Goal: Task Accomplishment & Management: Complete application form

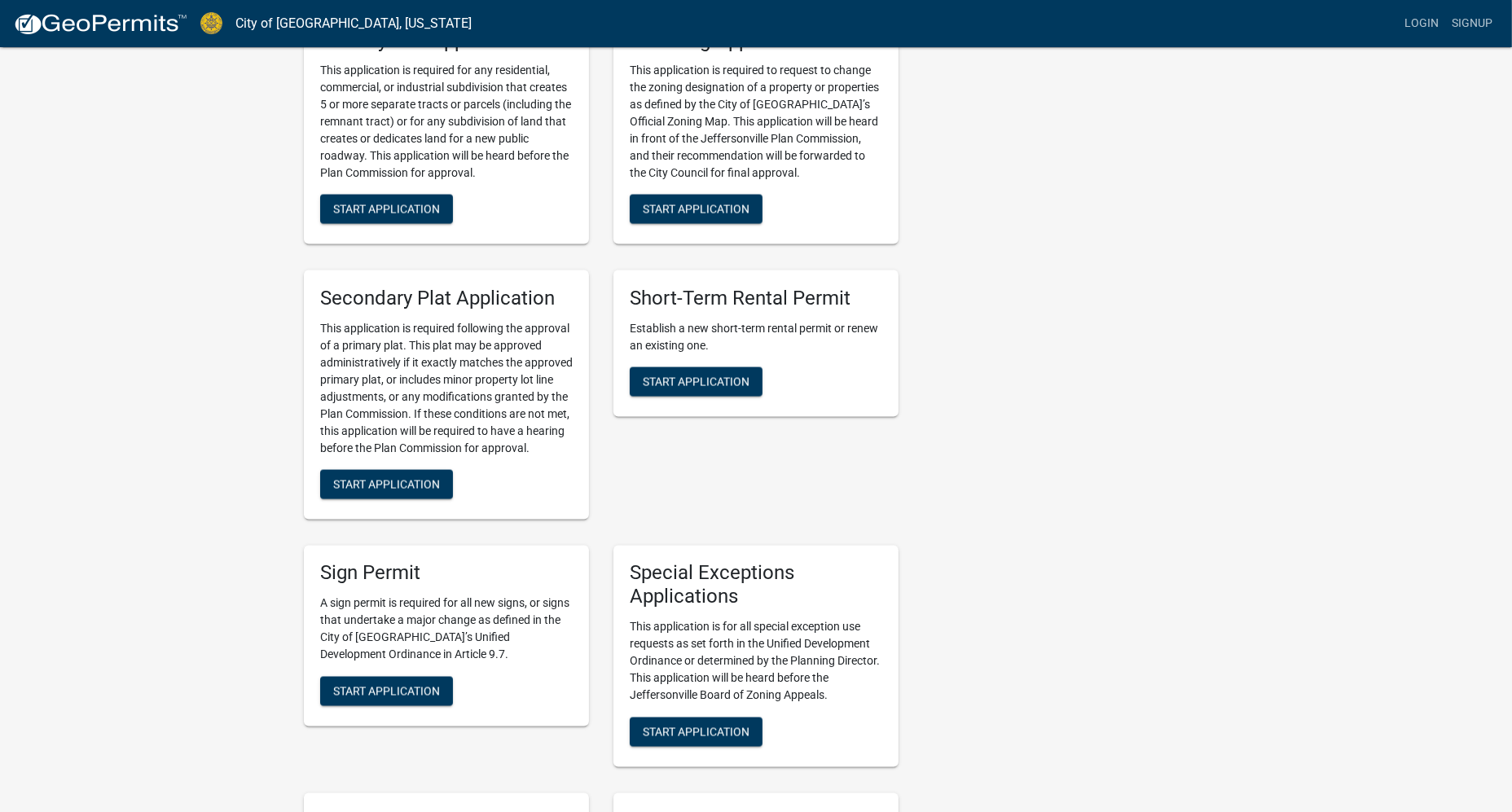
scroll to position [2491, 0]
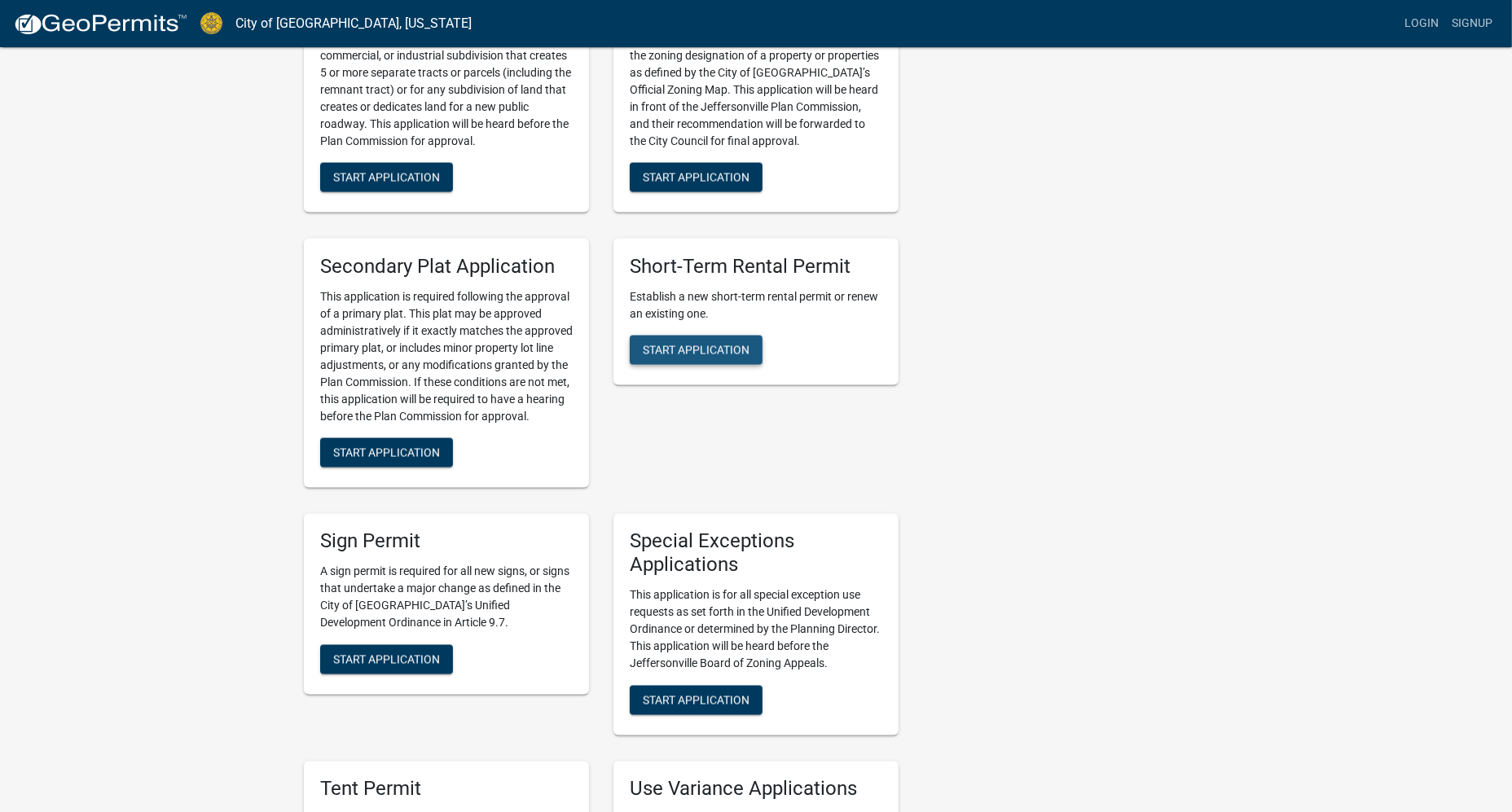
click at [700, 343] on span "Start Application" at bounding box center [695, 350] width 107 height 13
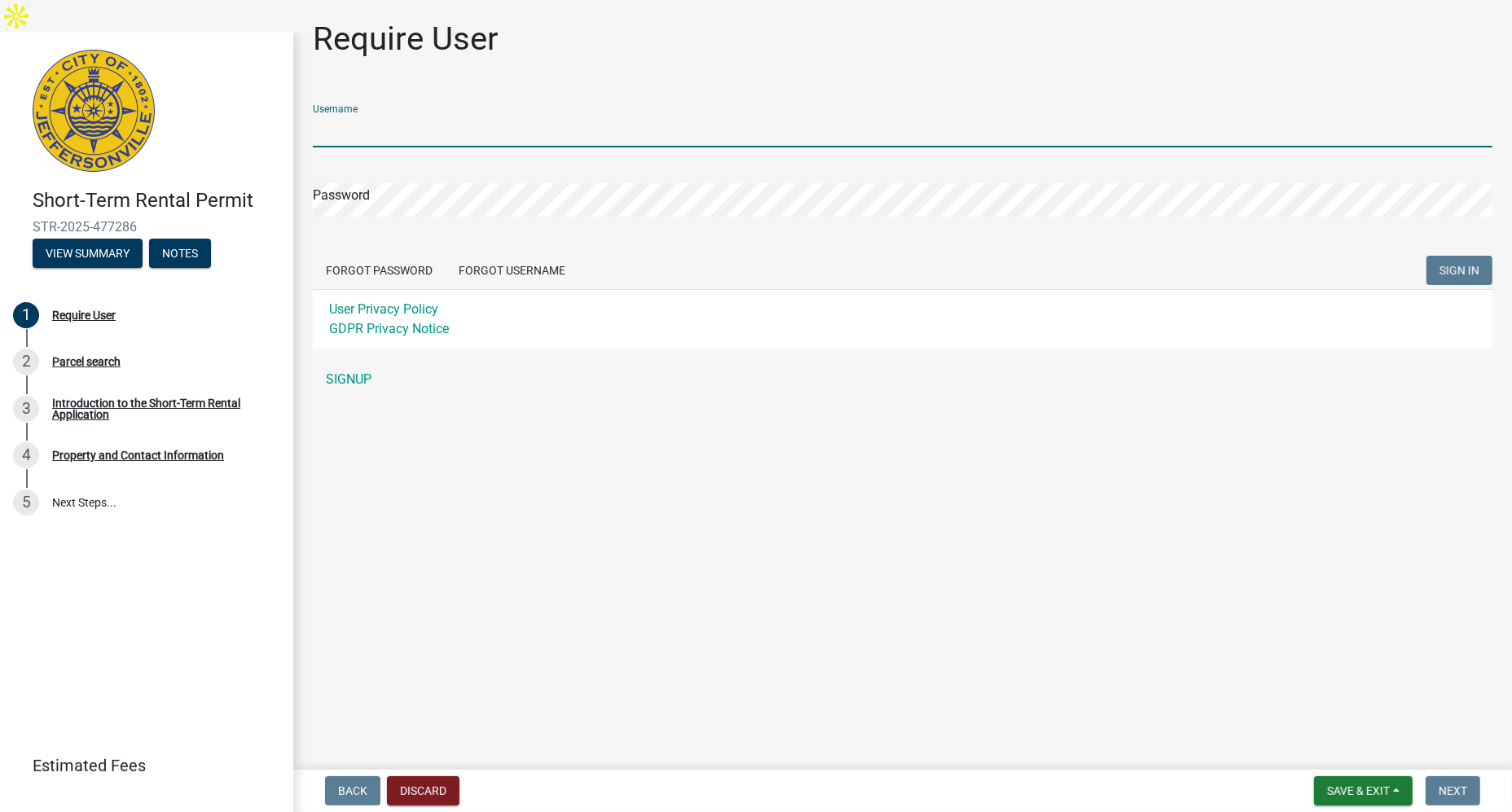
click at [435, 127] on input "Username" at bounding box center [902, 130] width 1180 height 33
type input "Dream Rentals"
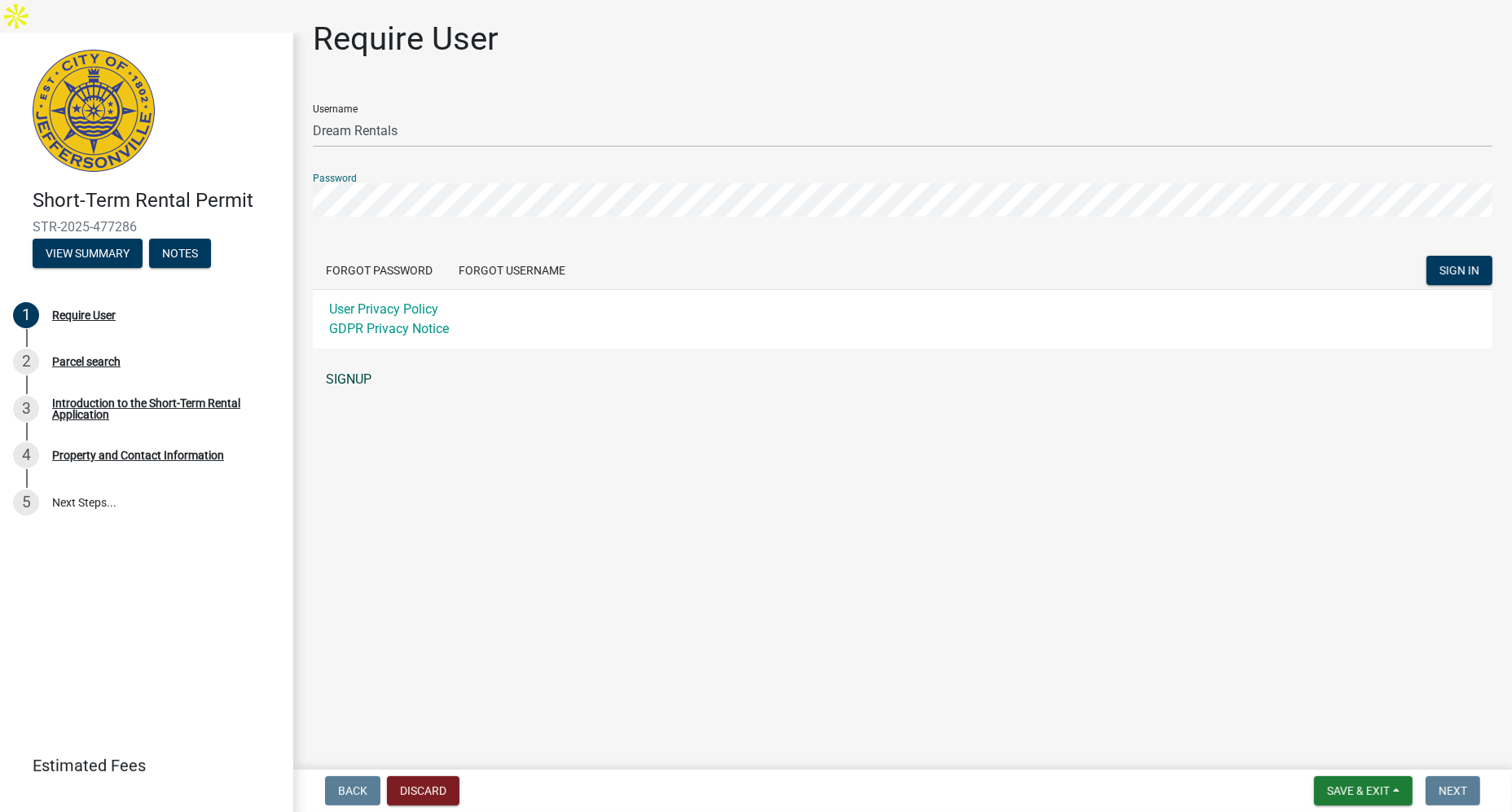
click at [361, 373] on link "SIGNUP" at bounding box center [902, 379] width 1180 height 33
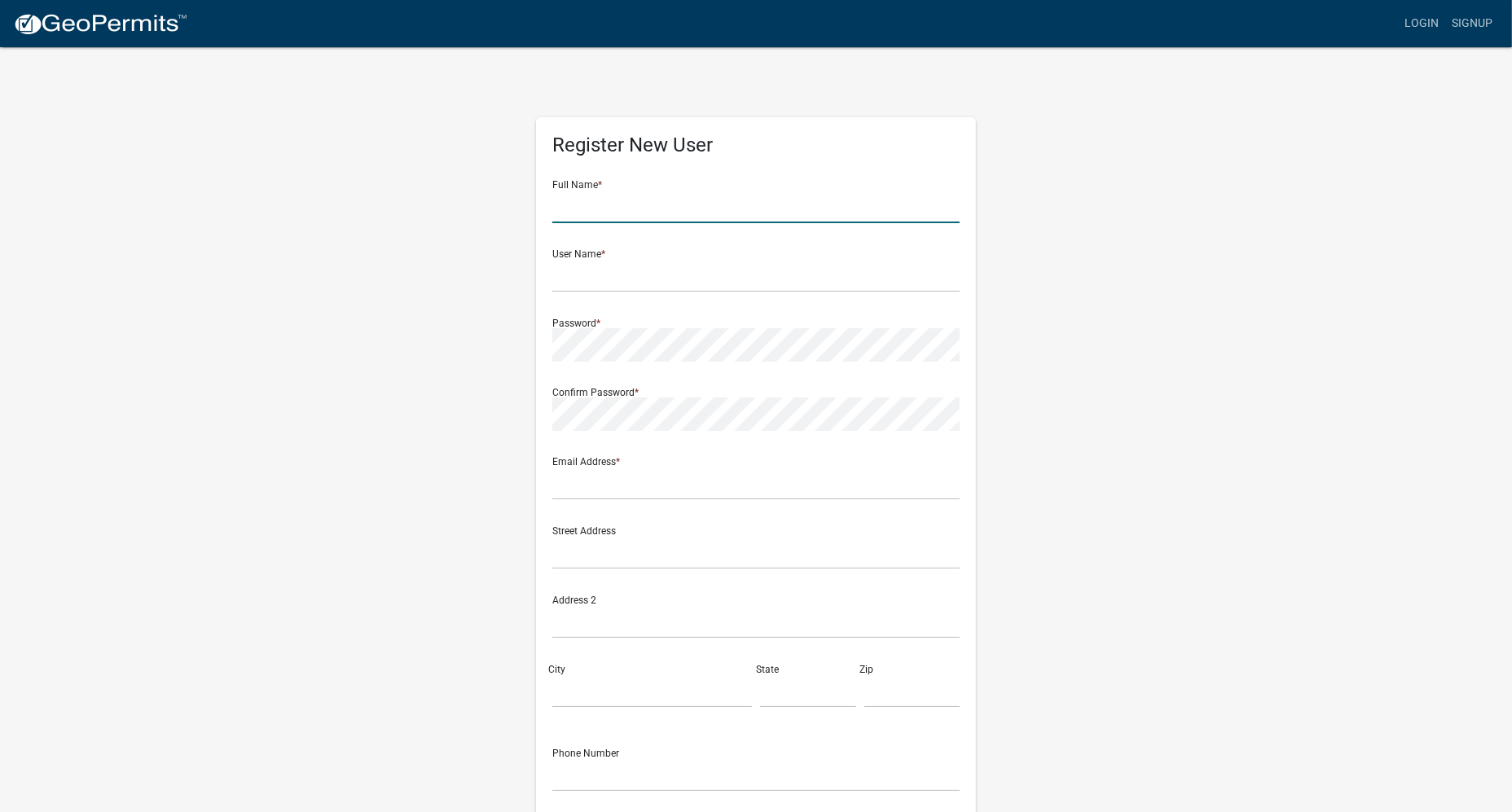
click at [770, 189] on input "text" at bounding box center [756, 206] width 407 height 33
type input "JOSHUA ARNOLD"
type input "josh@dreamchi.org"
type input "345 E Wacker Dr"
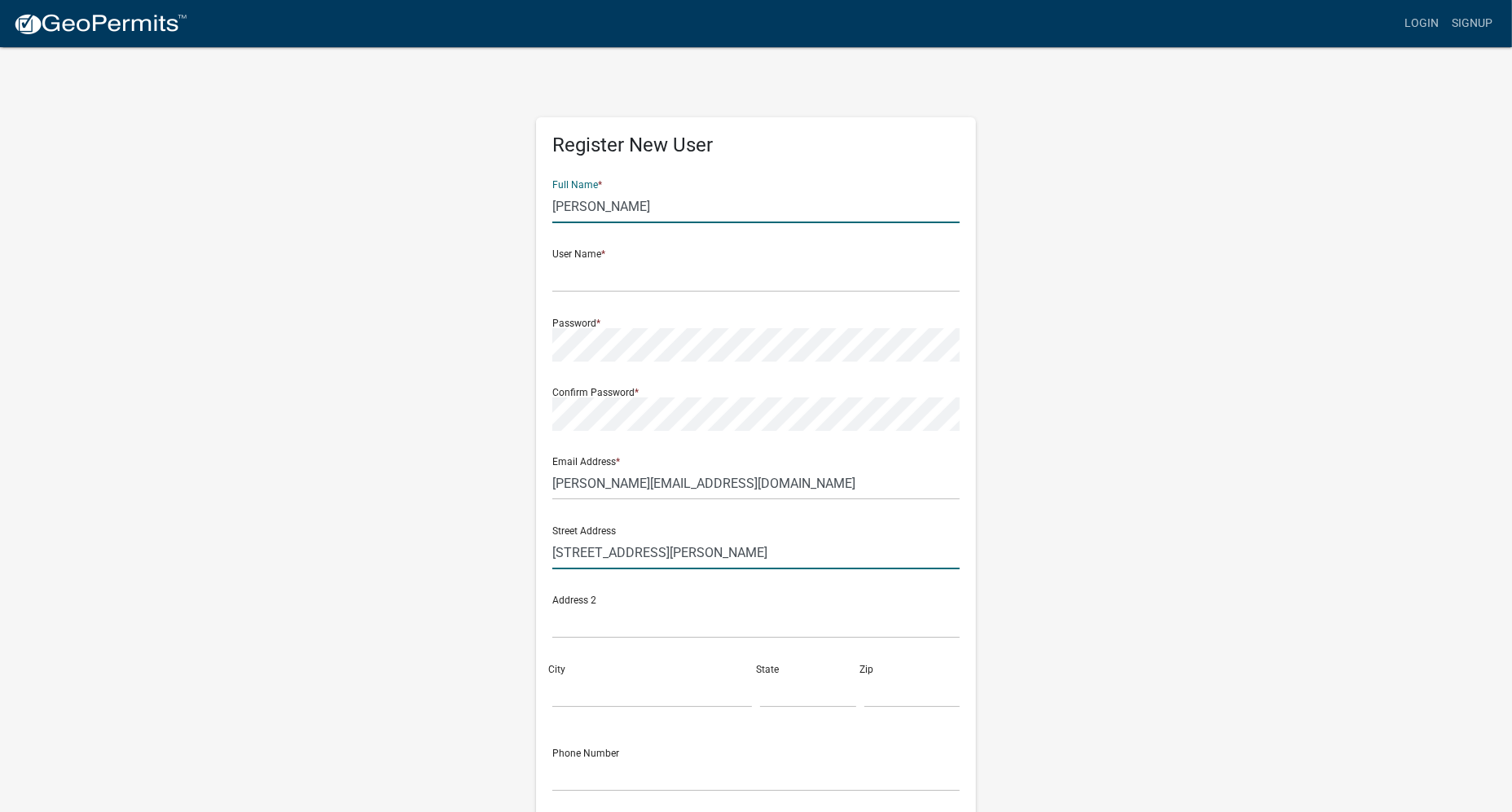
type input "Apt 3805"
type input "Chicago"
type input "IL"
type input "60601"
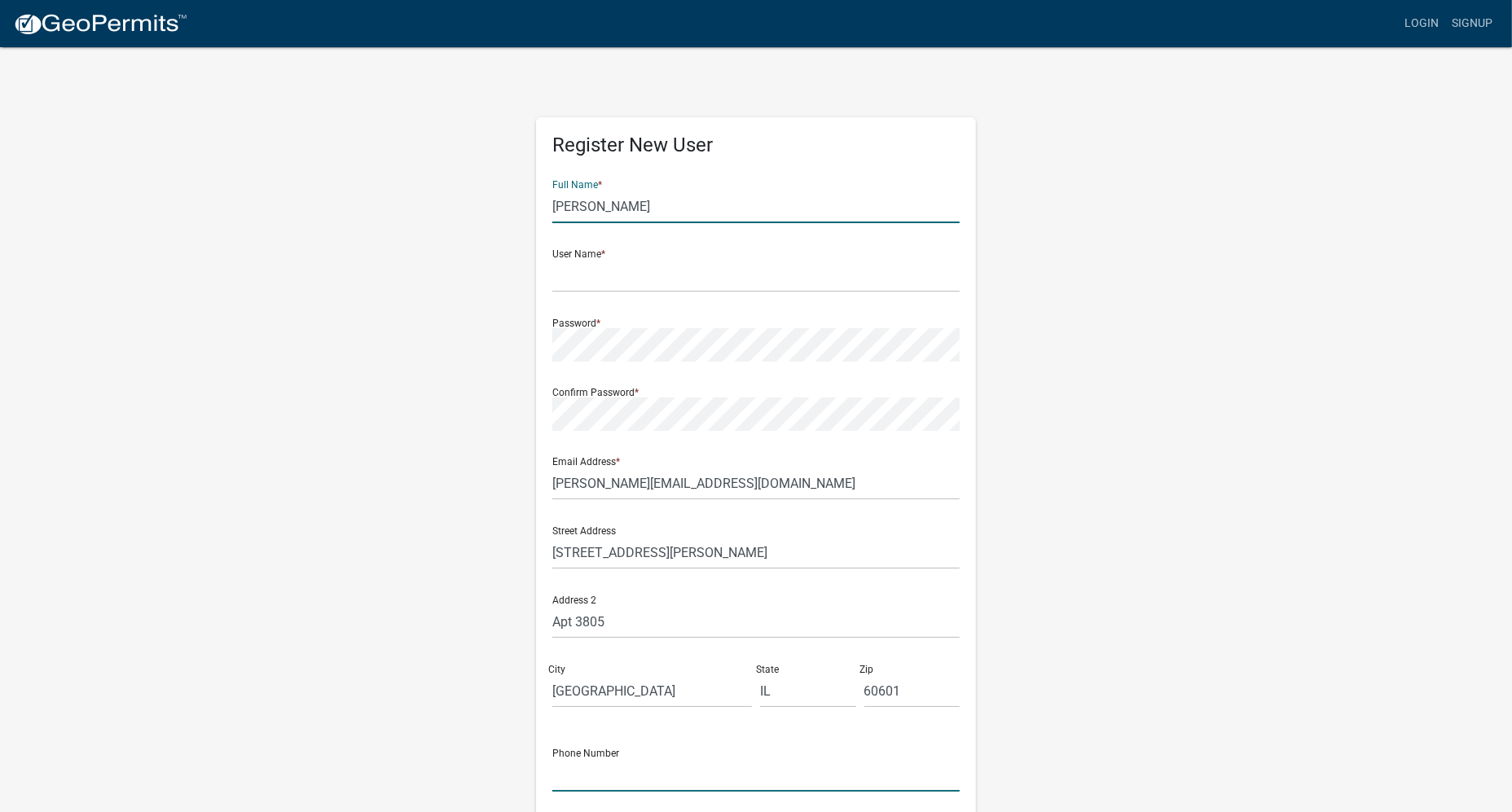
type input "7086908620"
click at [712, 261] on form "Full Name * JOSHUA ARNOLD User Name * Password * Confirm Password * Email Addre…" at bounding box center [756, 515] width 407 height 697
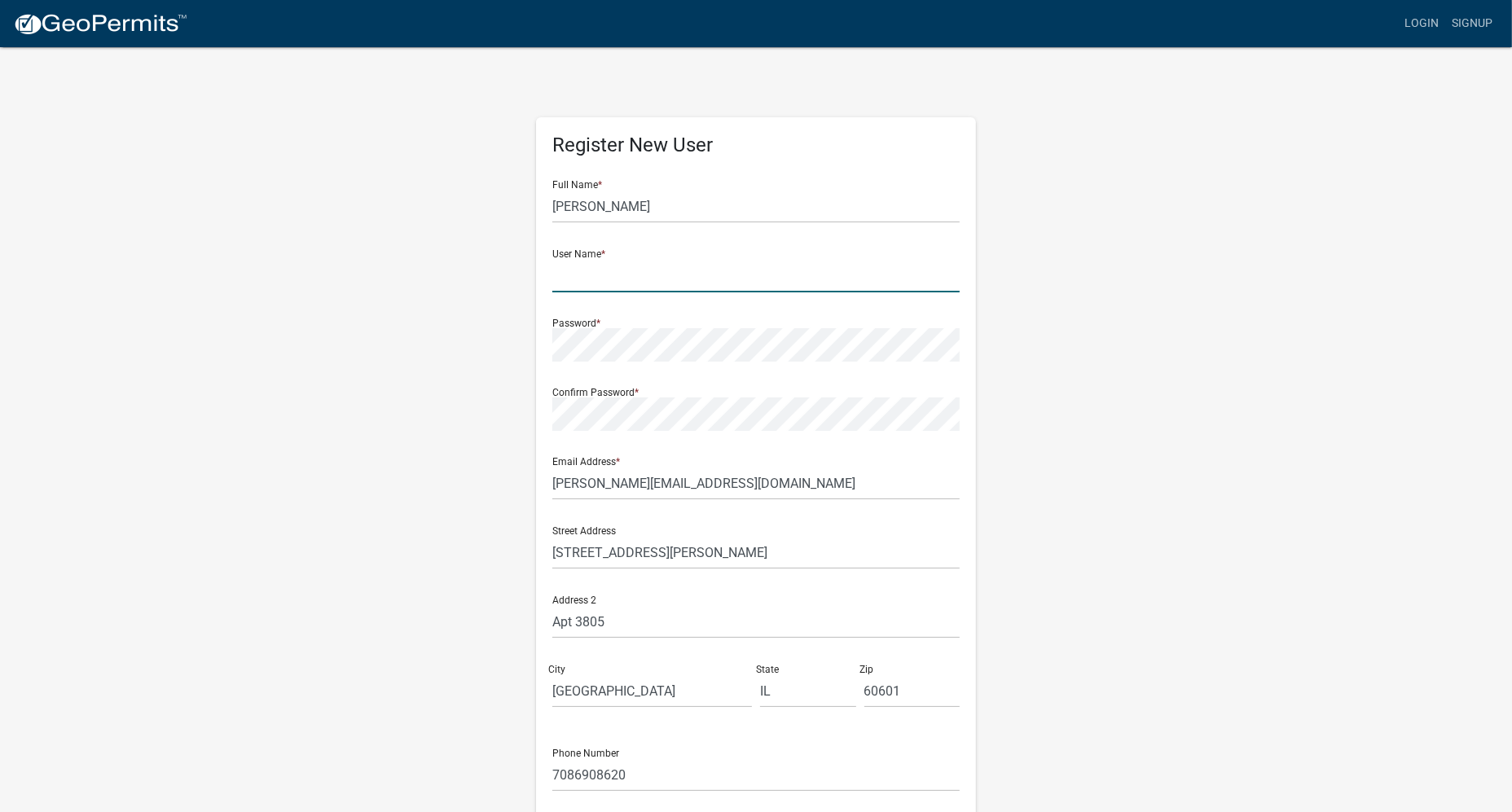
click at [698, 259] on input "text" at bounding box center [756, 276] width 407 height 33
type input "d"
type input "Dream Rentals"
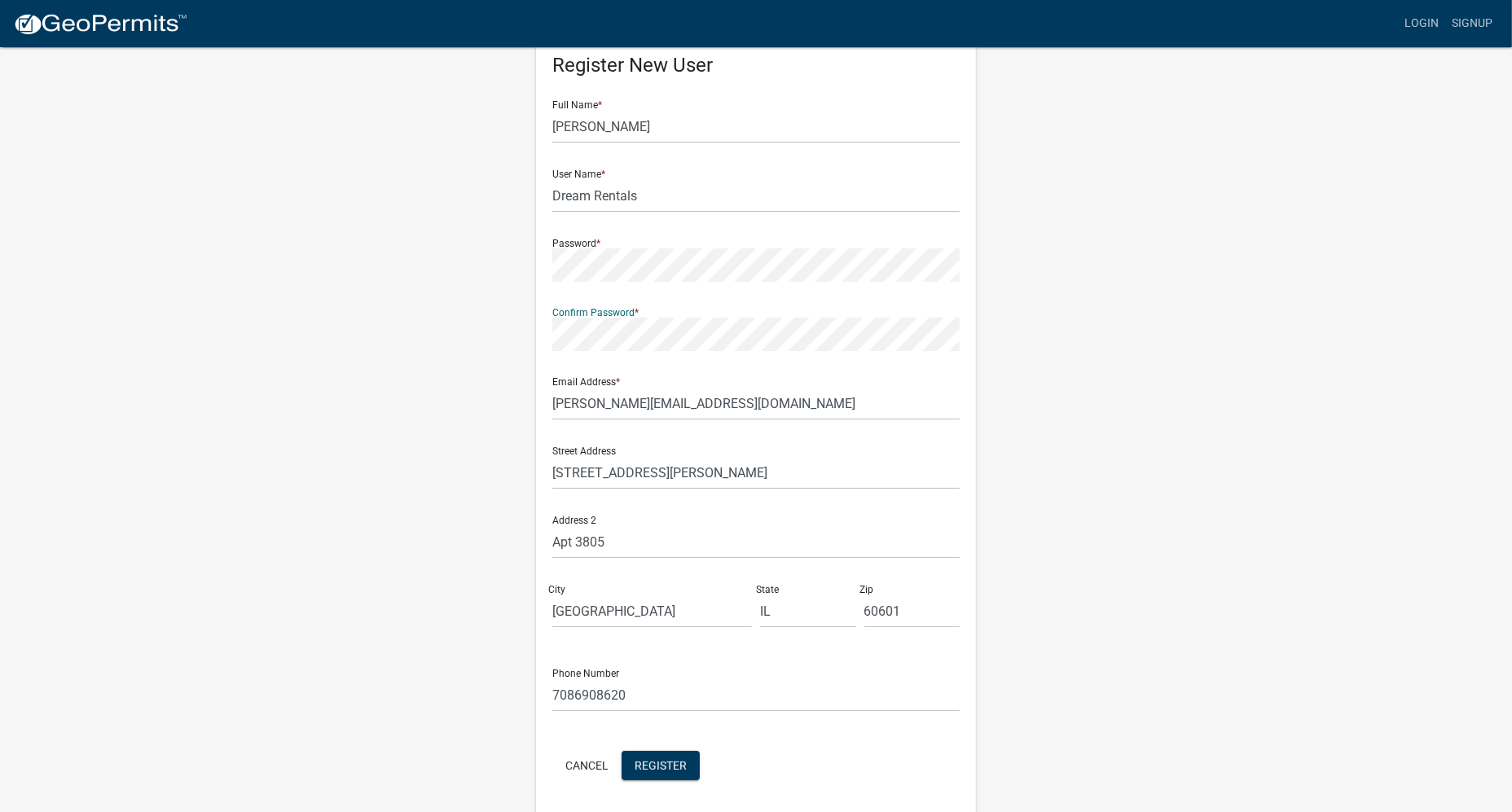
scroll to position [104, 0]
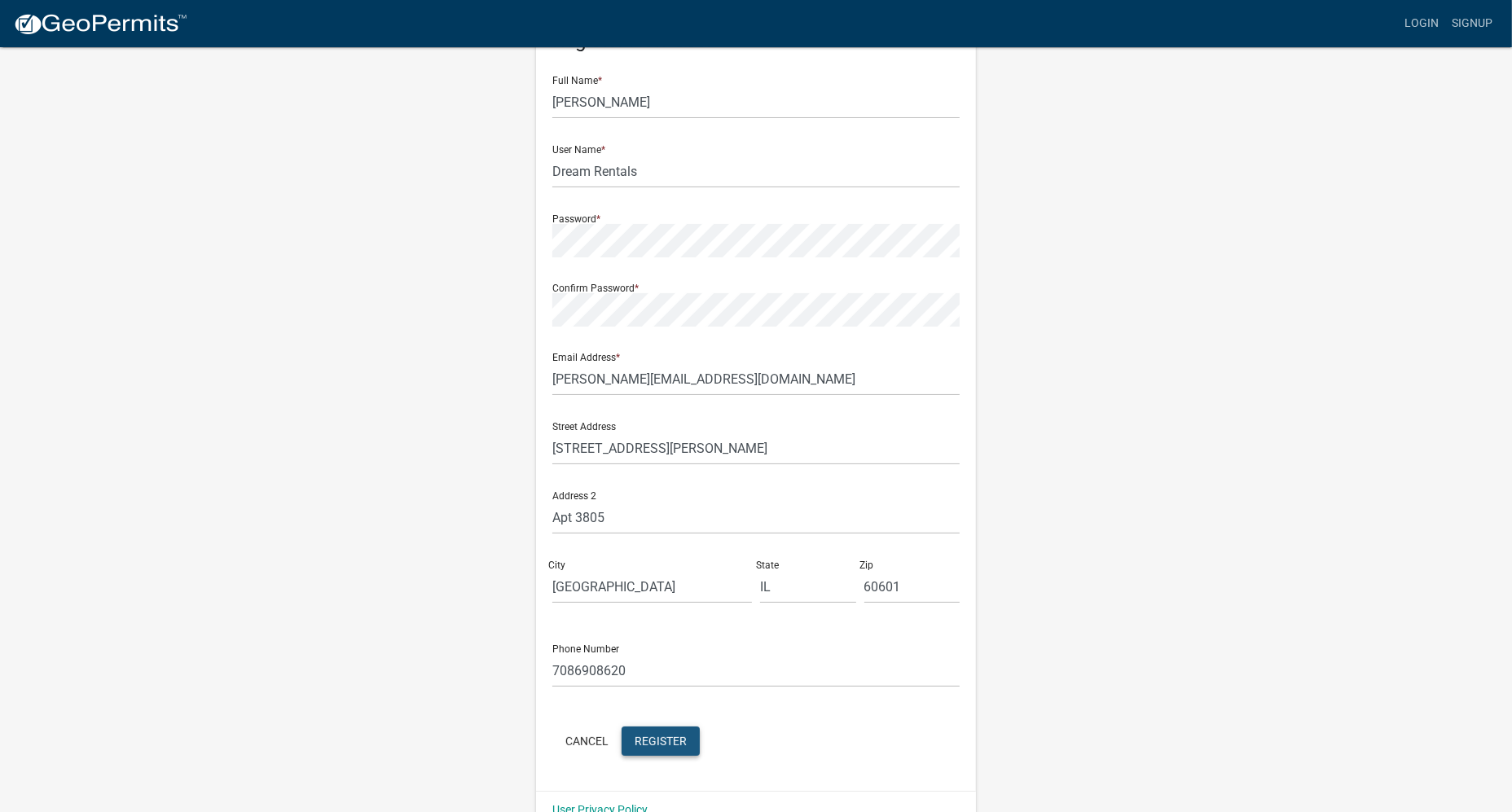
click at [658, 734] on span "Register" at bounding box center [660, 740] width 52 height 13
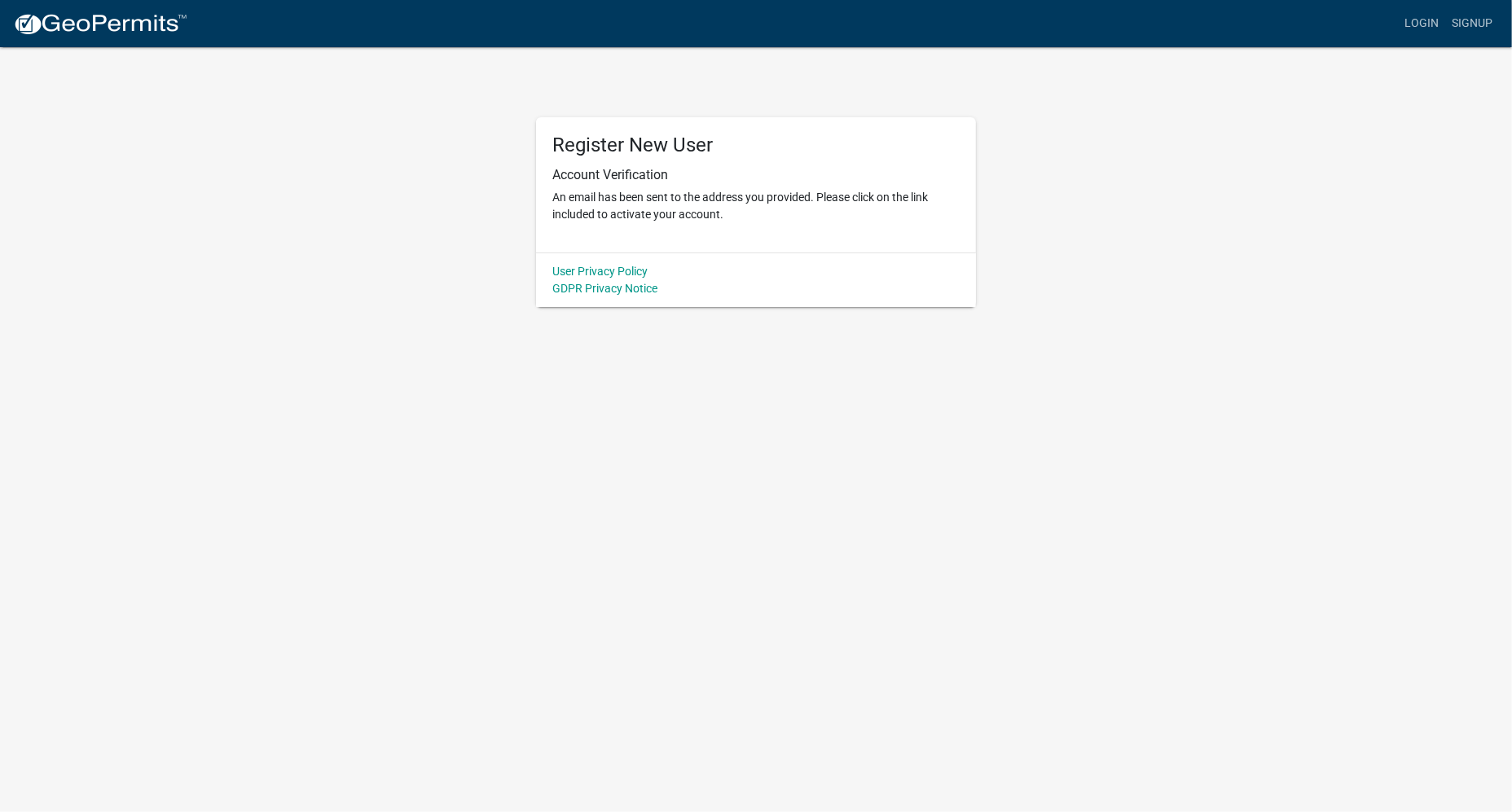
scroll to position [0, 0]
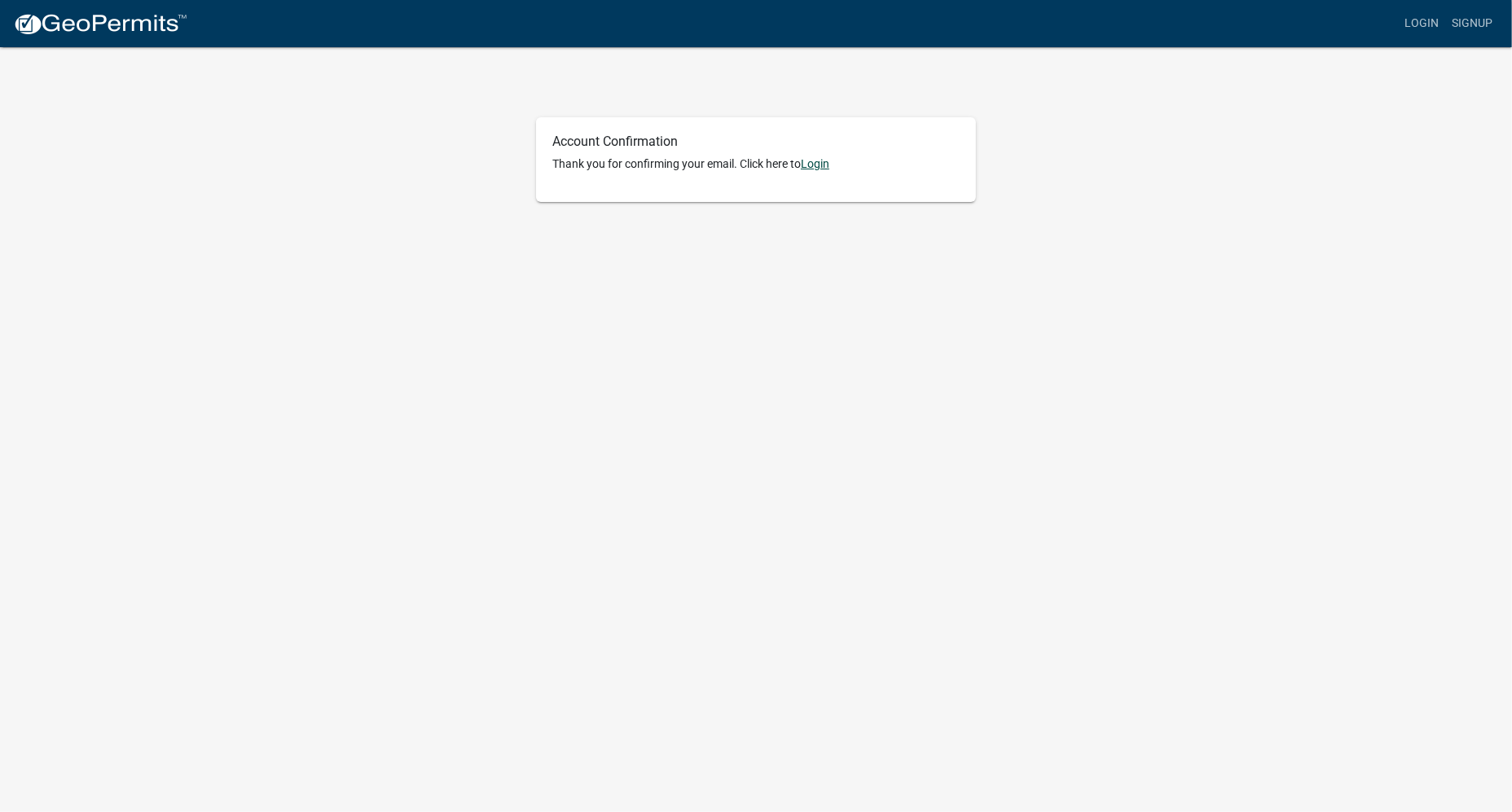
click at [817, 157] on link "Login" at bounding box center [815, 163] width 28 height 13
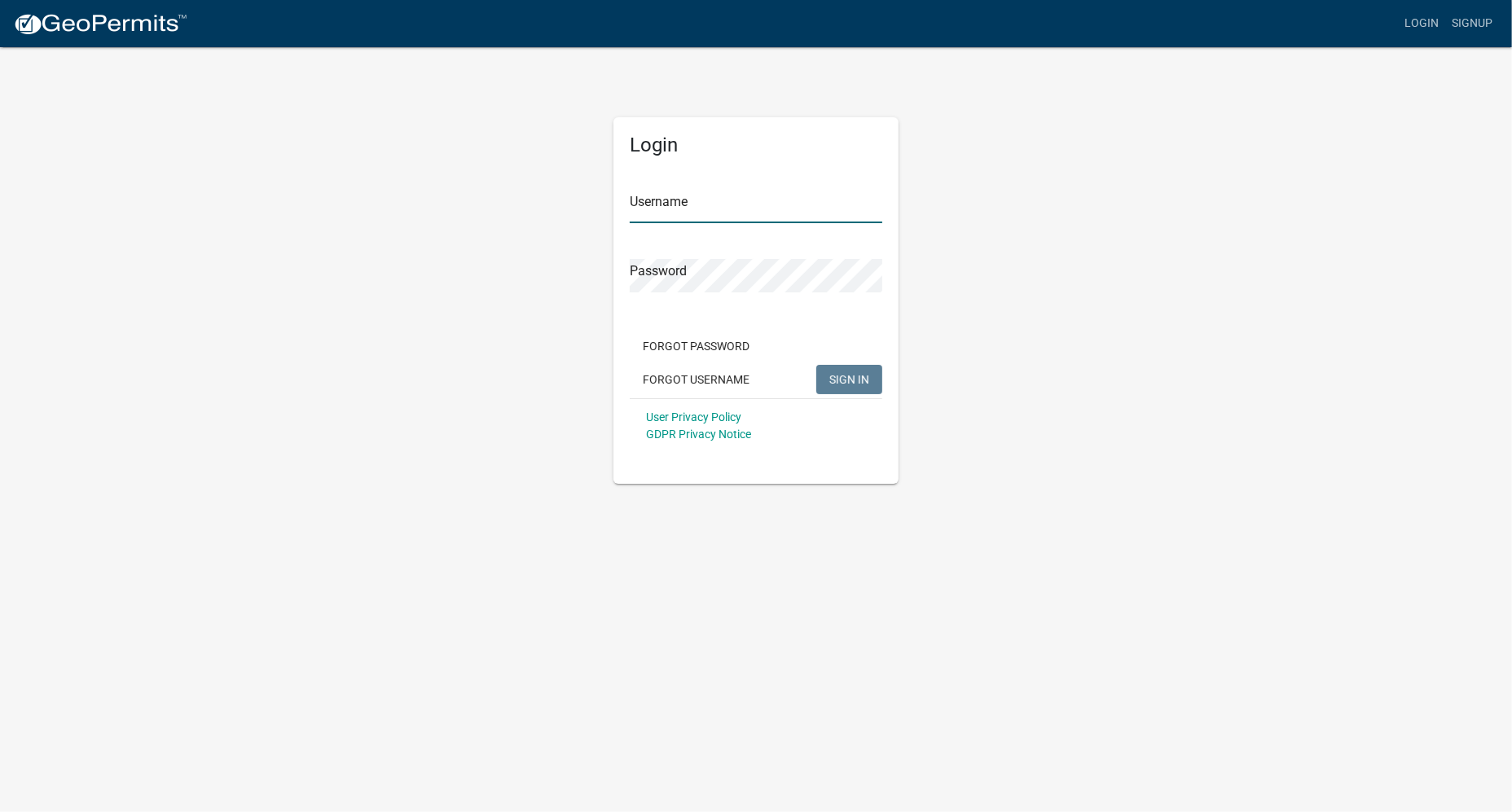
type input "Dream Rentals"
click at [754, 189] on input "Dream Rentals" at bounding box center [756, 206] width 253 height 33
click at [848, 373] on span "SIGN IN" at bounding box center [849, 379] width 40 height 13
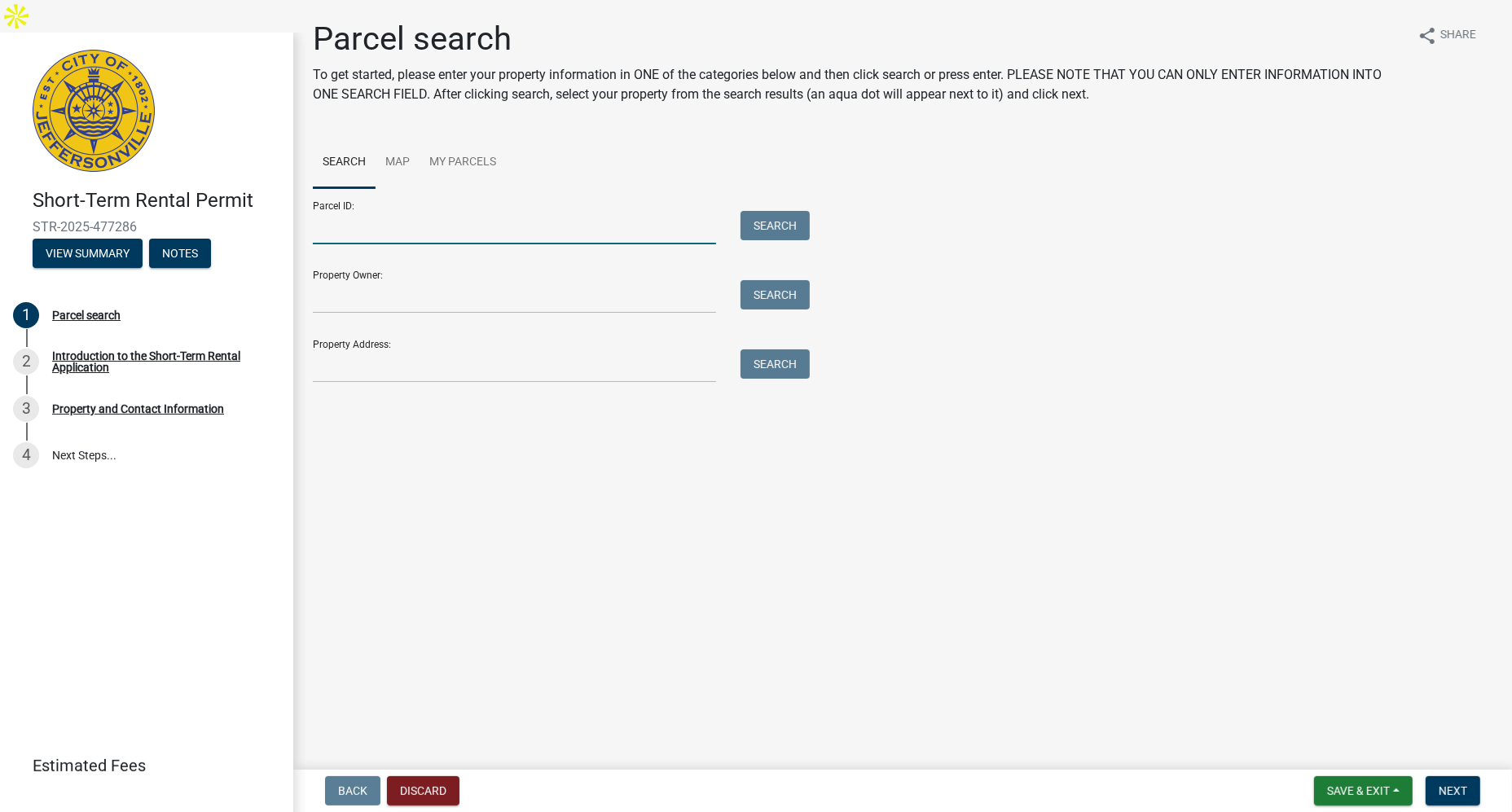
click at [519, 230] on input "Parcel ID:" at bounding box center [515, 227] width 404 height 33
click at [463, 362] on input "Property Address:" at bounding box center [515, 366] width 404 height 33
click at [371, 357] on input "Property Address:" at bounding box center [515, 366] width 404 height 33
click at [758, 359] on button "Search" at bounding box center [775, 364] width 70 height 29
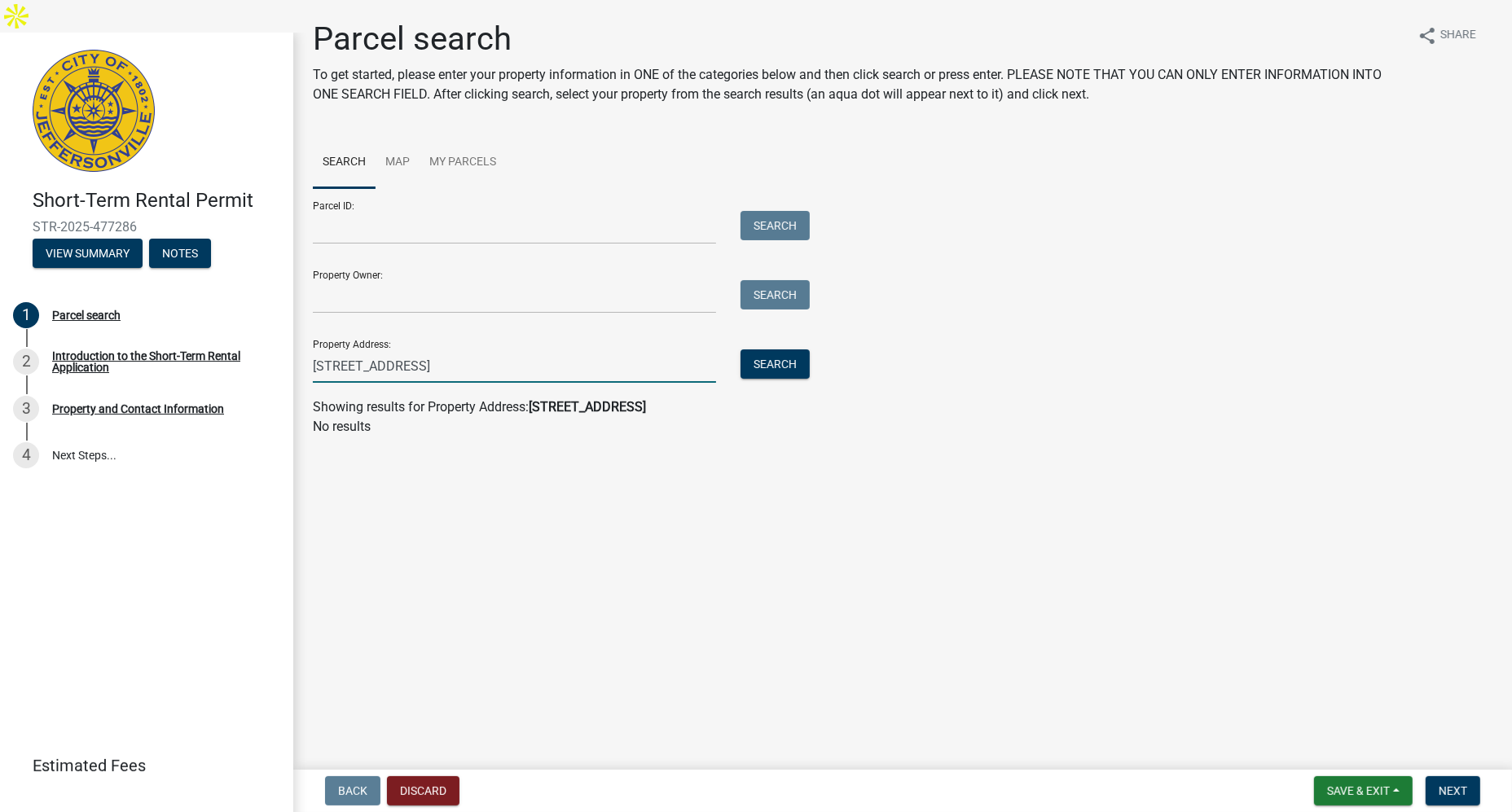
click at [535, 364] on input "301 s front st." at bounding box center [515, 366] width 404 height 33
click at [776, 365] on button "Search" at bounding box center [775, 364] width 70 height 29
click at [522, 366] on input "301 s front st. jeffersonville, indiana" at bounding box center [515, 366] width 404 height 33
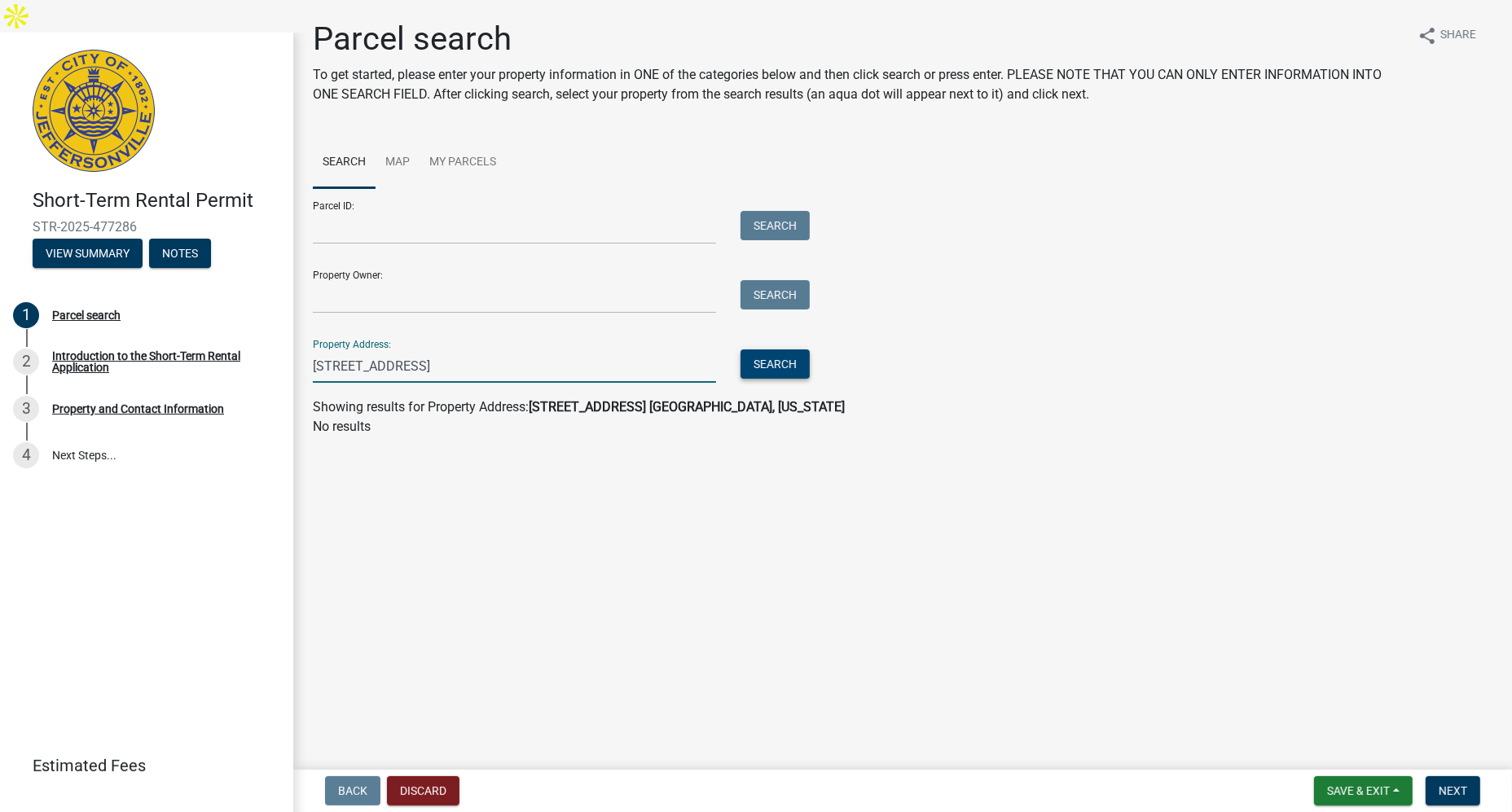
click at [780, 363] on button "Search" at bounding box center [775, 364] width 70 height 29
click at [590, 359] on input "301 south front street" at bounding box center [515, 366] width 404 height 33
click at [539, 358] on input "301 south front street" at bounding box center [515, 366] width 404 height 33
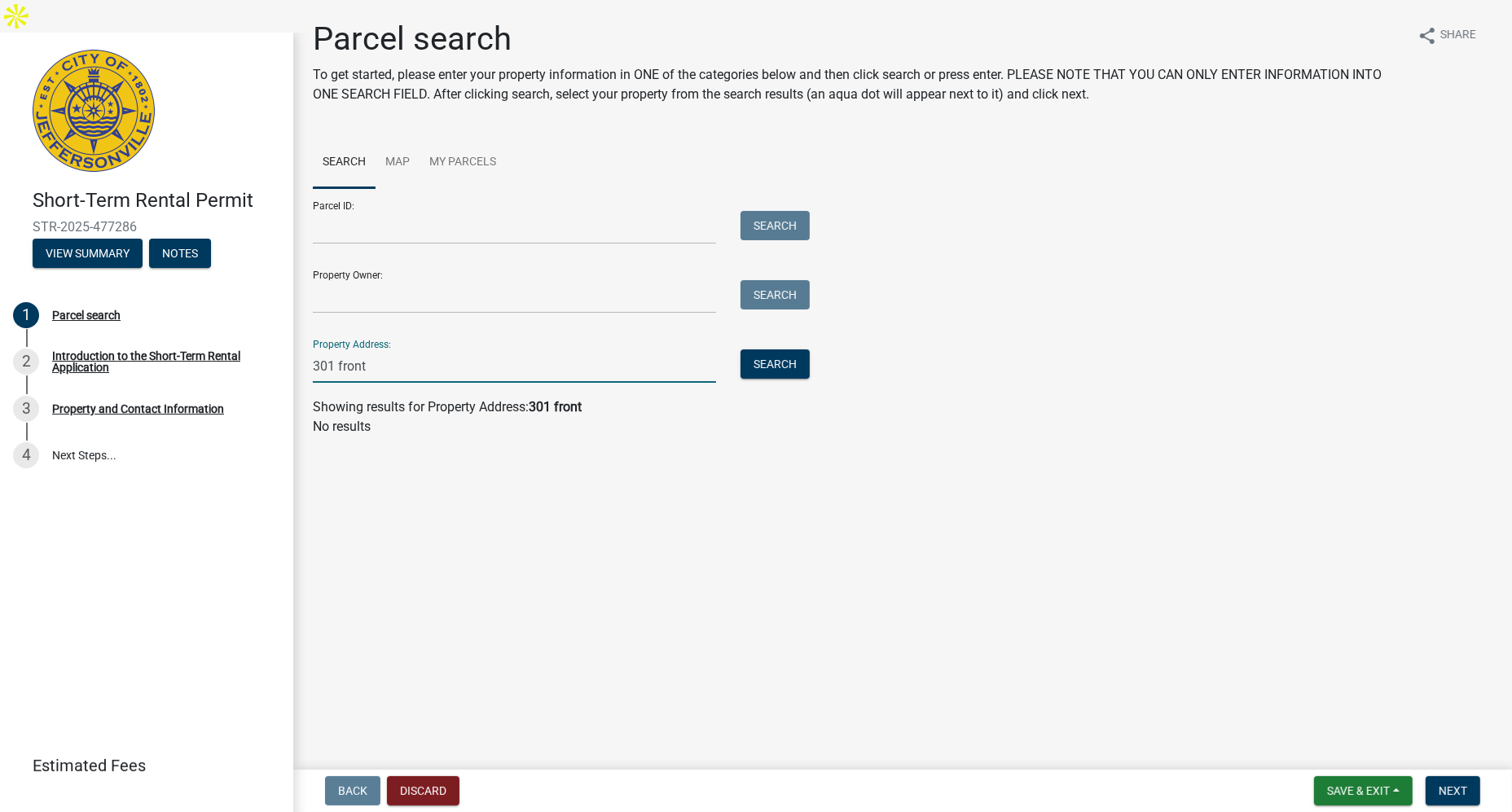
click at [520, 365] on input "301 front" at bounding box center [515, 366] width 404 height 33
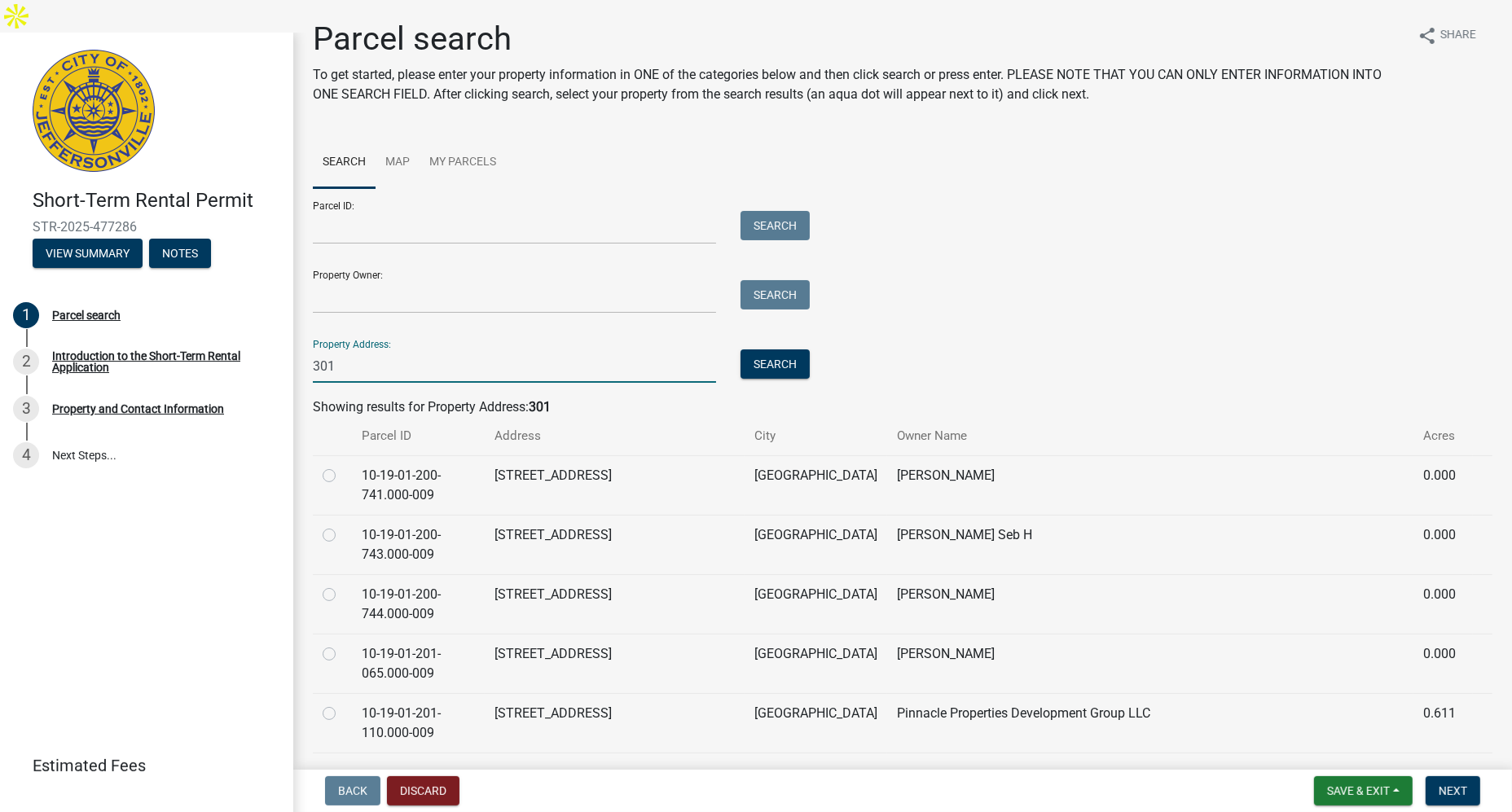
click at [413, 365] on input "301" at bounding box center [515, 366] width 404 height 33
click at [770, 369] on button "Search" at bounding box center [775, 364] width 70 height 29
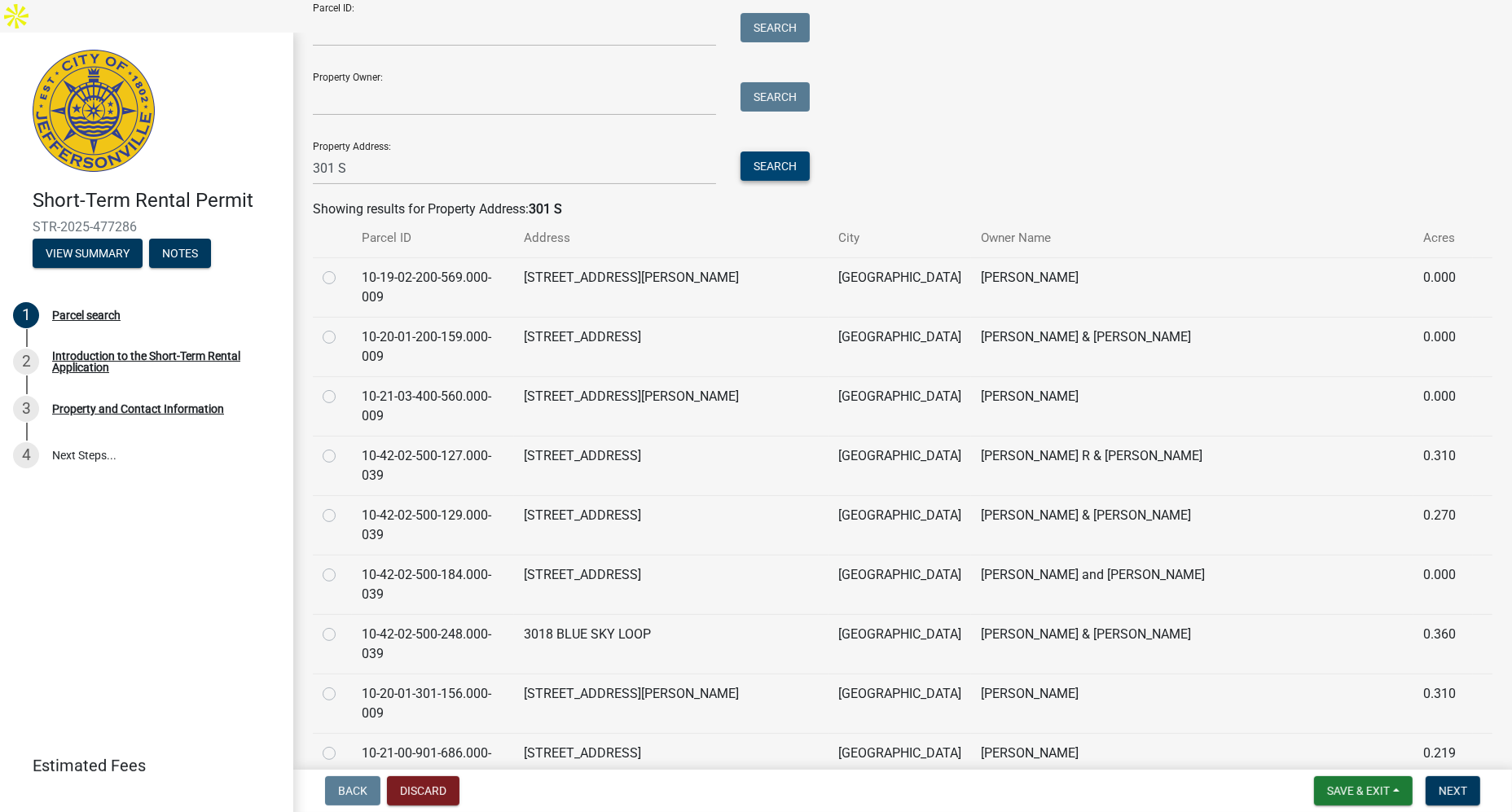
scroll to position [194, 0]
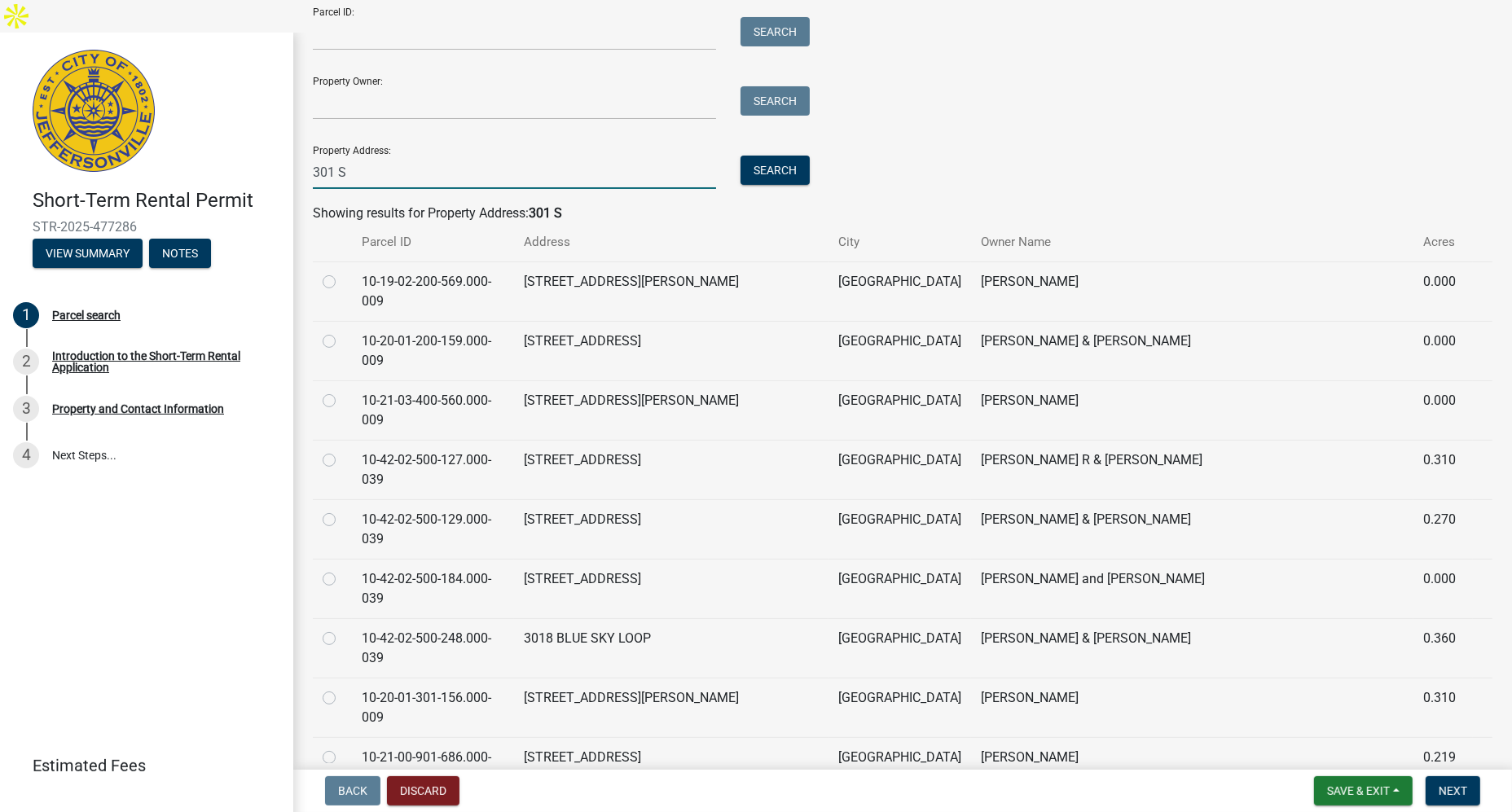
click at [463, 178] on input "301 S" at bounding box center [515, 173] width 404 height 33
click at [785, 174] on button "Search" at bounding box center [775, 170] width 70 height 29
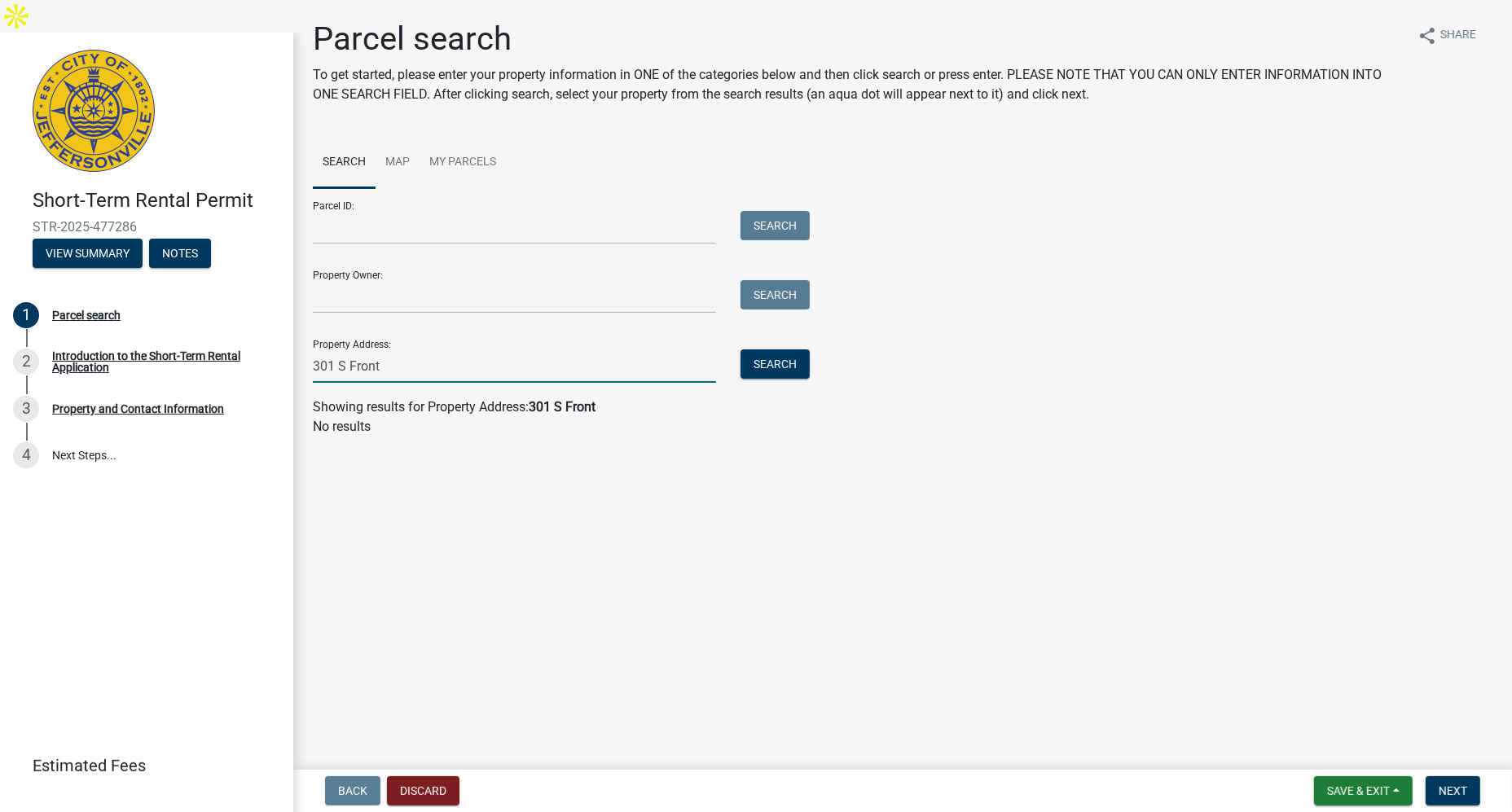
click at [433, 367] on input "301 S Front" at bounding box center [515, 366] width 404 height 33
click at [767, 359] on button "Search" at bounding box center [775, 364] width 70 height 29
click at [597, 370] on input "301 S Fro" at bounding box center [515, 366] width 404 height 33
type input "3"
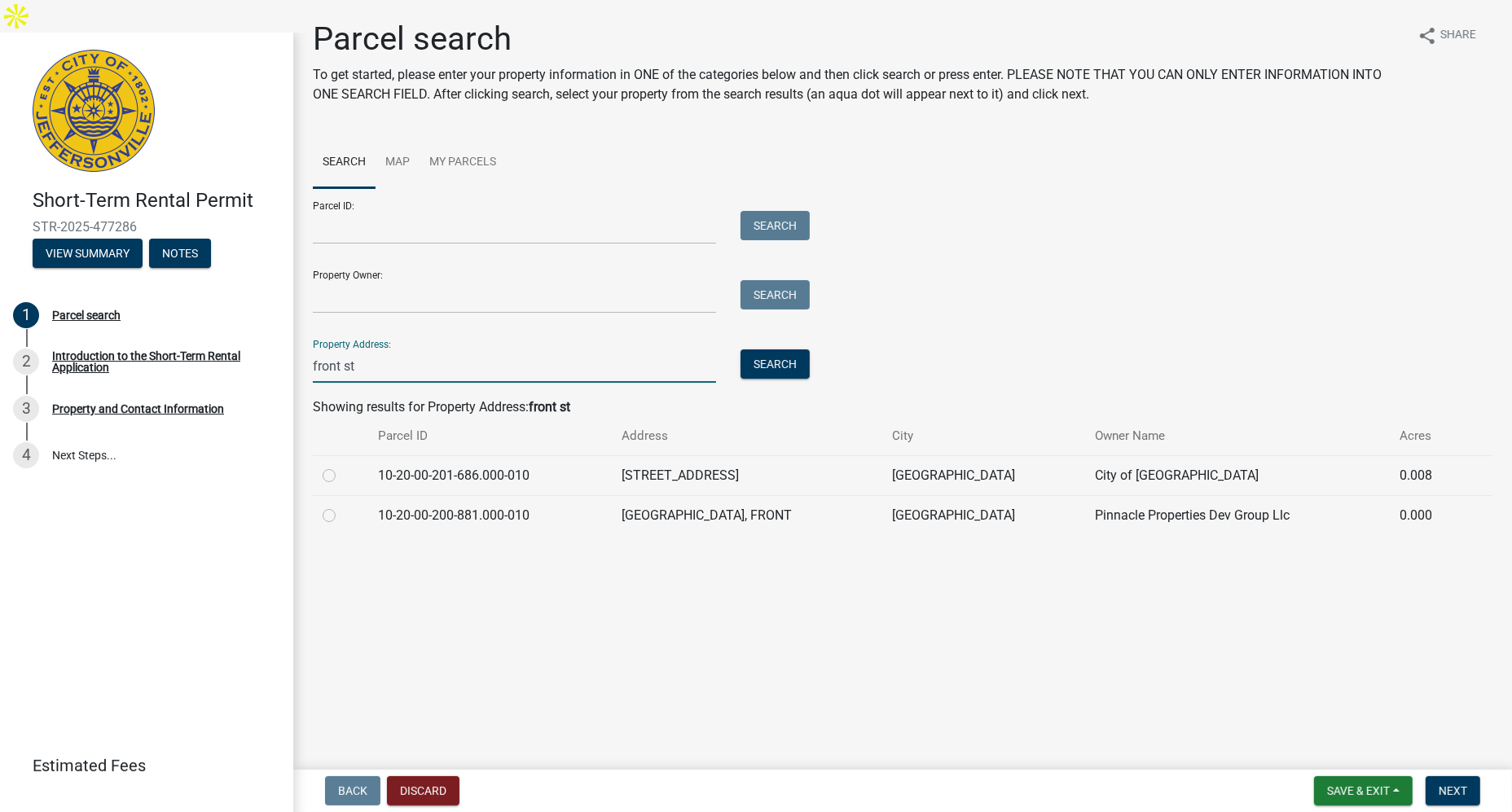
type input "front st"
click at [584, 297] on input "Property Owner:" at bounding box center [515, 297] width 404 height 33
click at [524, 370] on input "front st" at bounding box center [515, 366] width 404 height 33
click at [524, 371] on input "front st" at bounding box center [515, 366] width 404 height 33
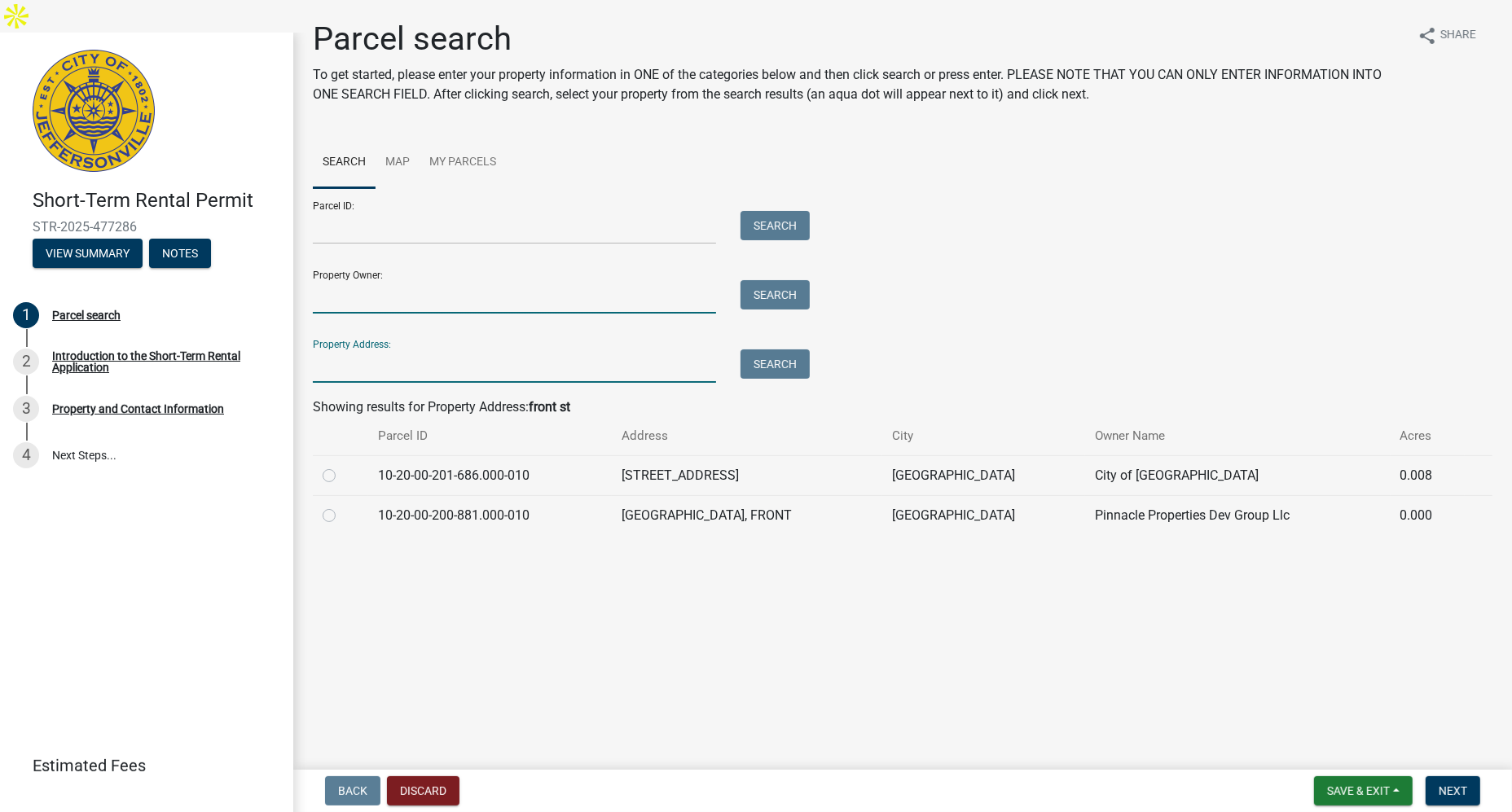
click at [477, 298] on input "Property Owner:" at bounding box center [515, 297] width 404 height 33
type input "one earth"
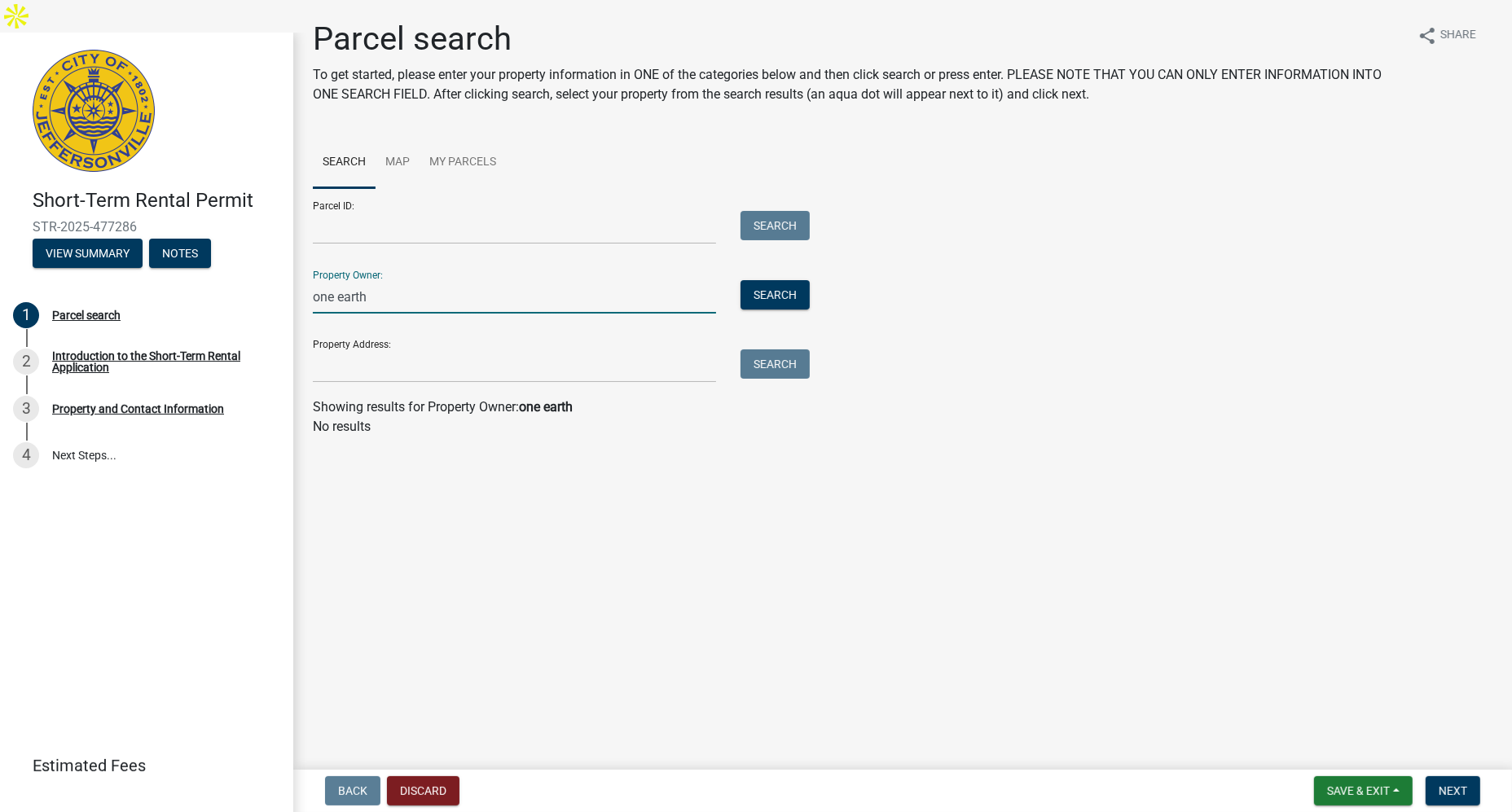
click at [448, 299] on input "one earth" at bounding box center [515, 297] width 404 height 33
click at [447, 299] on input "one earth" at bounding box center [515, 297] width 404 height 33
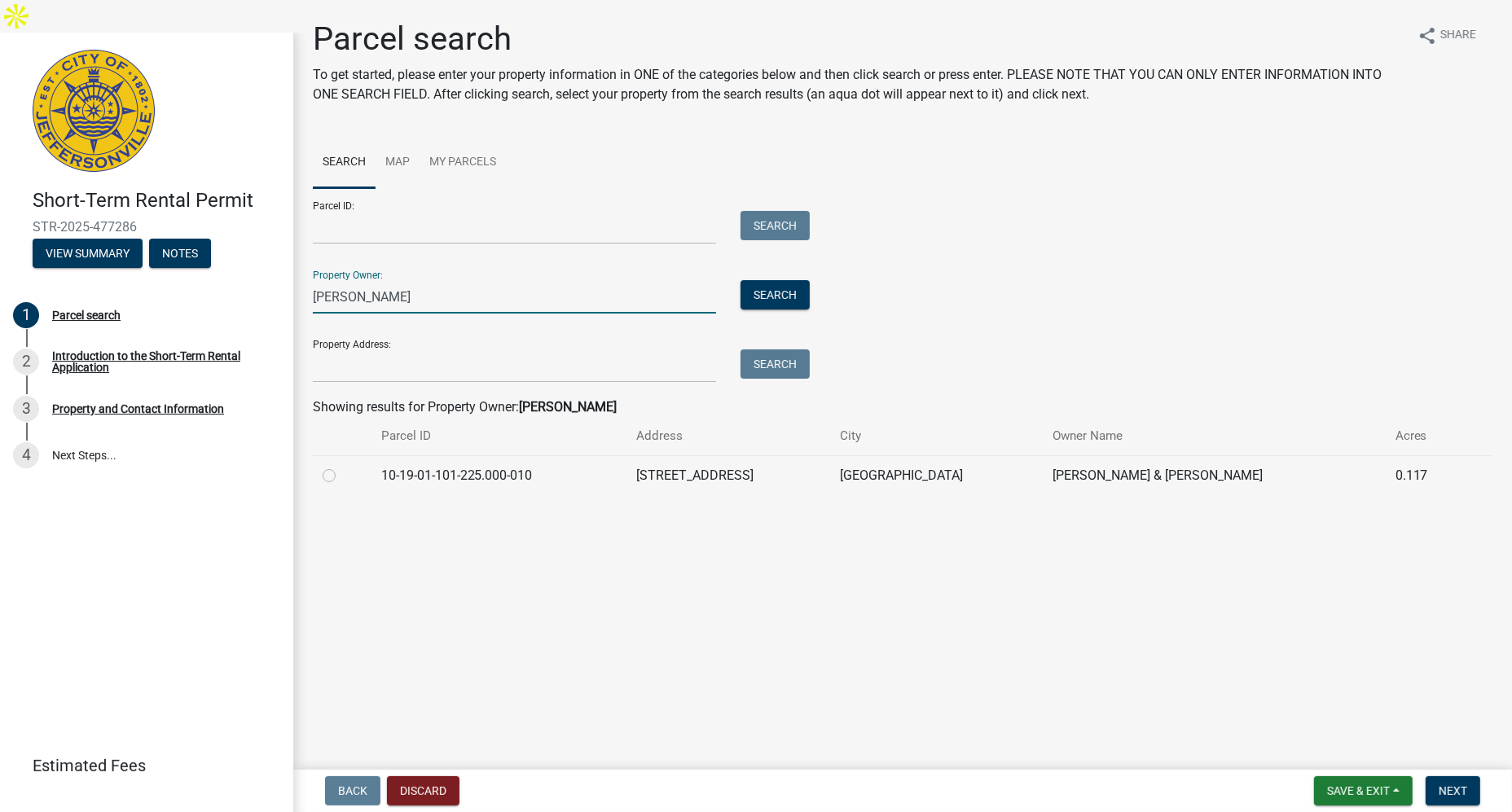
click at [447, 299] on input "anand" at bounding box center [515, 297] width 404 height 33
type input "ajay"
click at [447, 299] on input "ajay" at bounding box center [515, 297] width 404 height 33
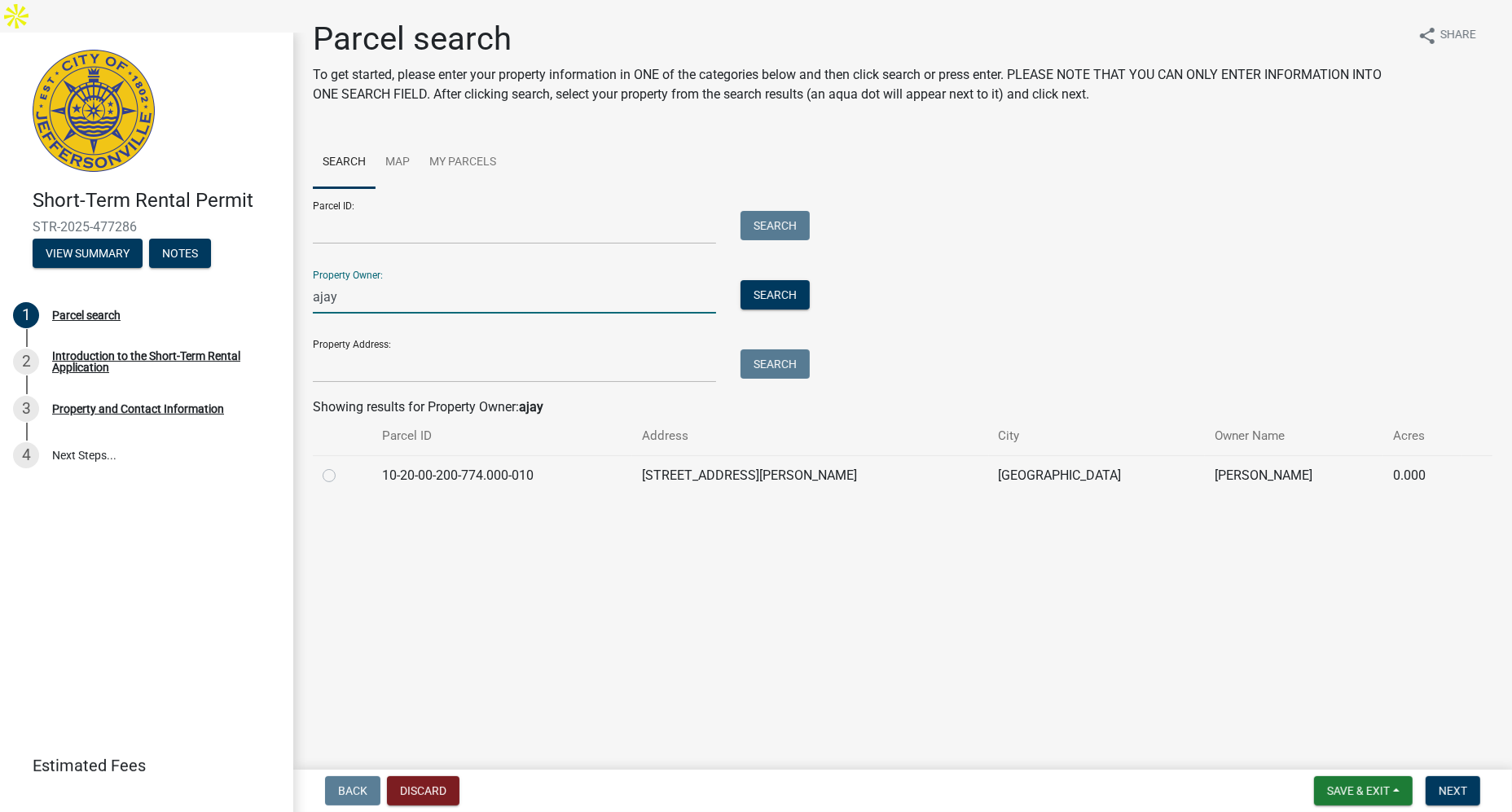
click at [447, 299] on input "ajay" at bounding box center [515, 297] width 404 height 33
click at [399, 162] on link "Map" at bounding box center [397, 162] width 44 height 52
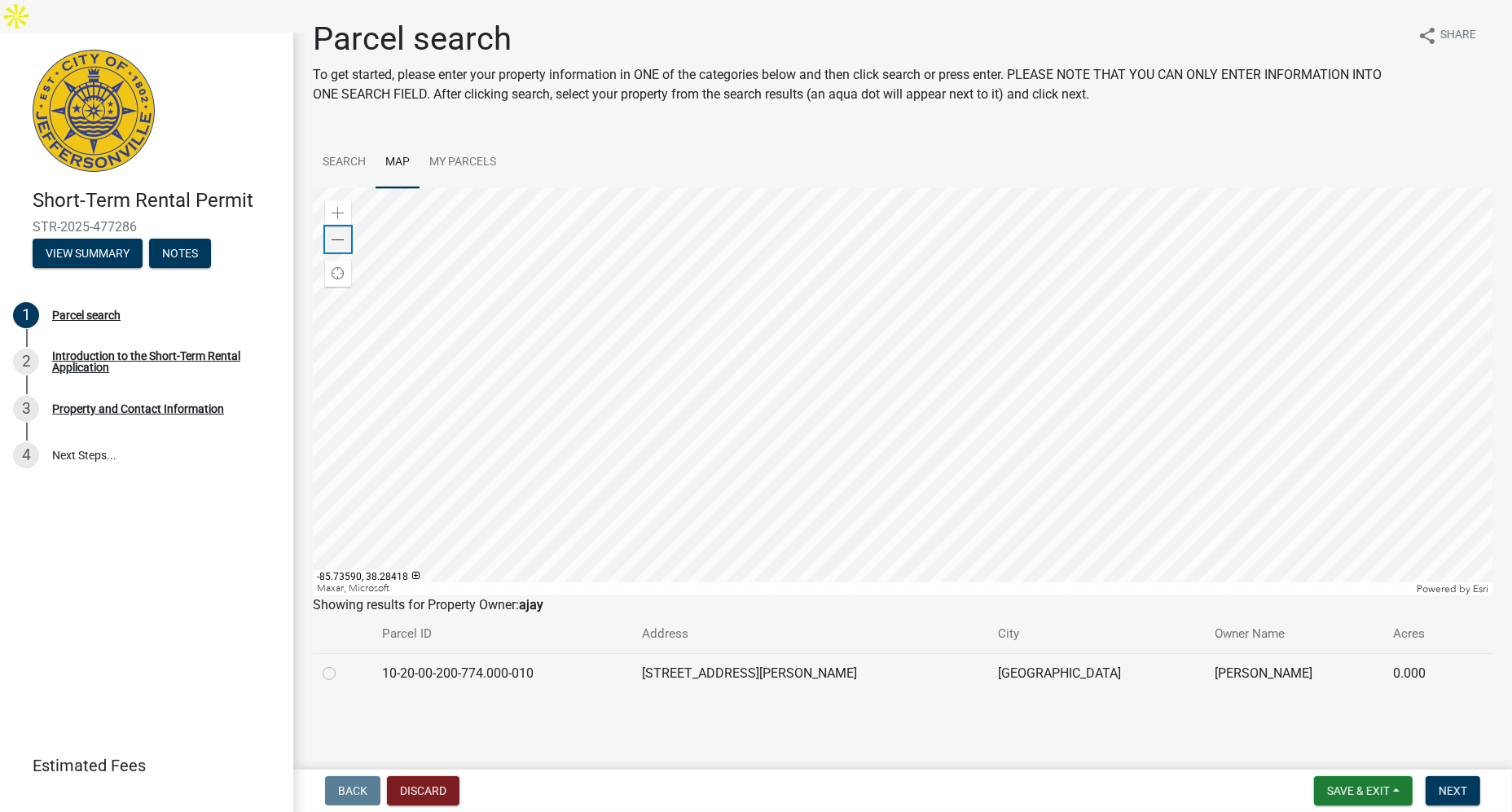
click at [335, 240] on span at bounding box center [337, 240] width 13 height 13
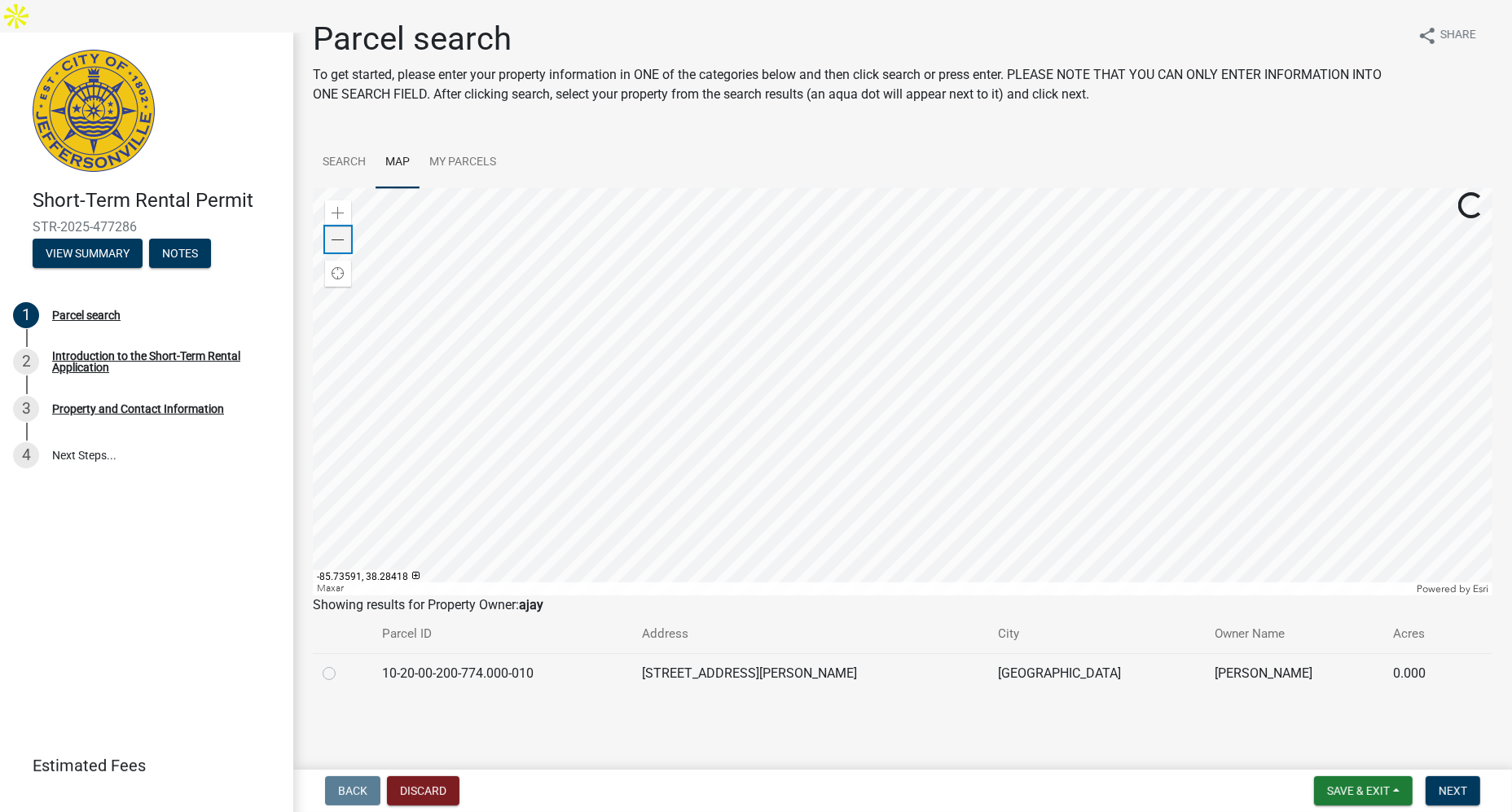
click at [335, 240] on span at bounding box center [337, 240] width 13 height 13
click at [1074, 188] on div at bounding box center [902, 392] width 1180 height 407
click at [722, 409] on div at bounding box center [902, 392] width 1180 height 407
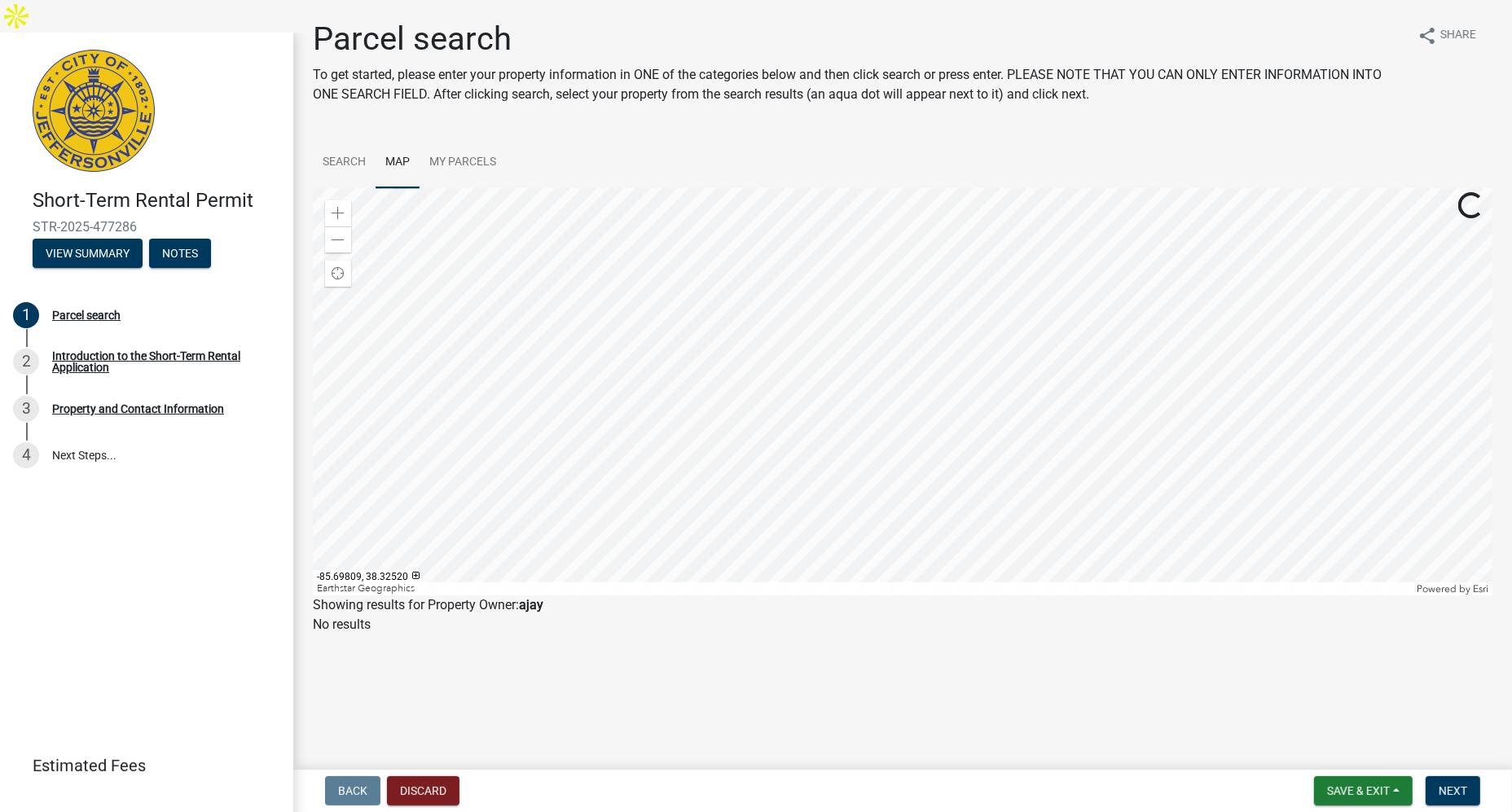
click at [891, 188] on div at bounding box center [902, 392] width 1180 height 407
click at [329, 206] on div "Zoom in" at bounding box center [338, 213] width 26 height 26
click at [1039, 386] on div at bounding box center [902, 392] width 1180 height 407
click at [336, 213] on span at bounding box center [337, 213] width 13 height 13
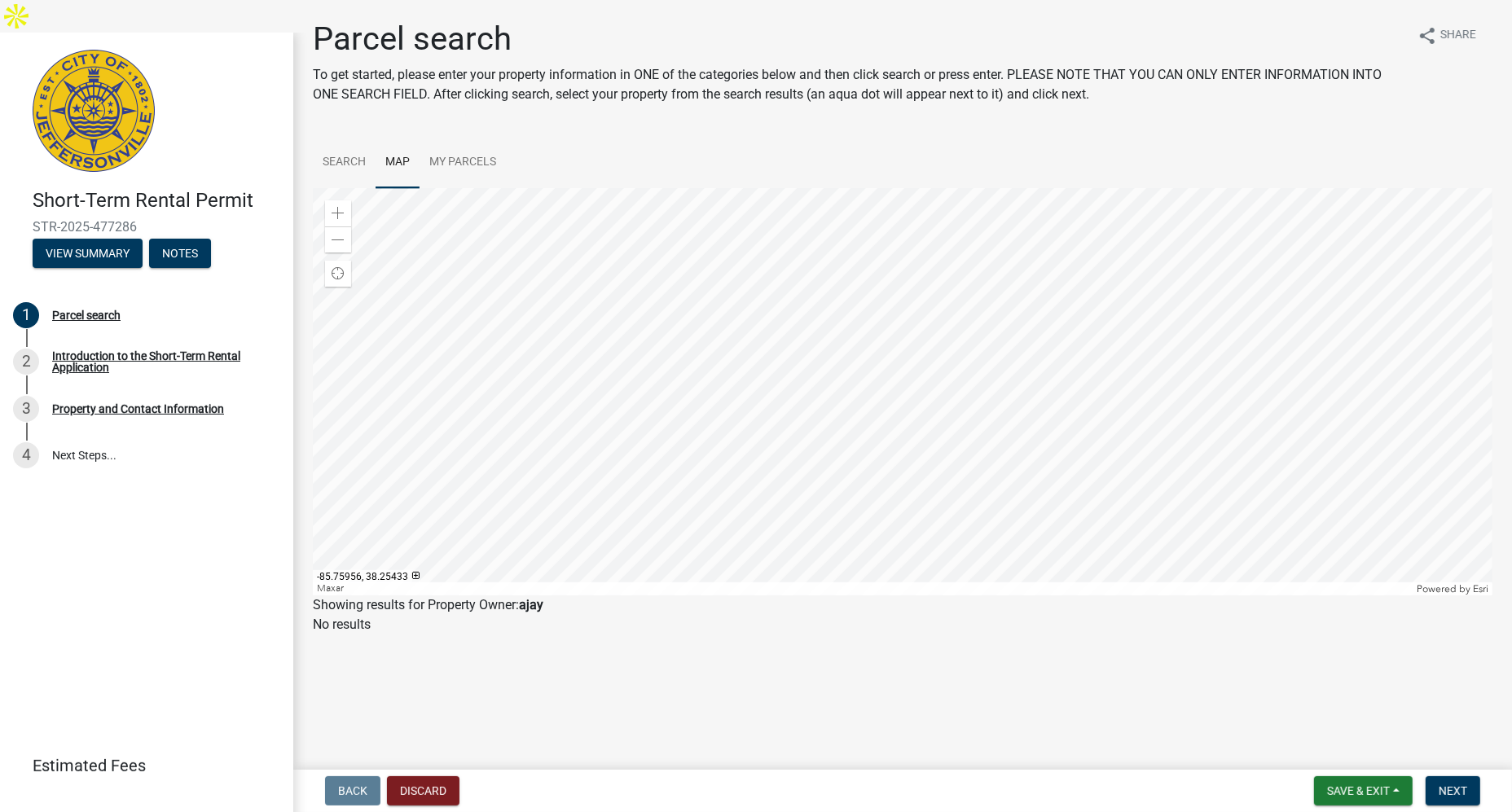
click at [965, 525] on div at bounding box center [902, 392] width 1180 height 407
click at [336, 212] on span at bounding box center [337, 213] width 13 height 13
click at [1006, 510] on div at bounding box center [902, 392] width 1180 height 407
click at [925, 553] on div at bounding box center [902, 392] width 1180 height 407
click at [931, 595] on div at bounding box center [902, 392] width 1180 height 407
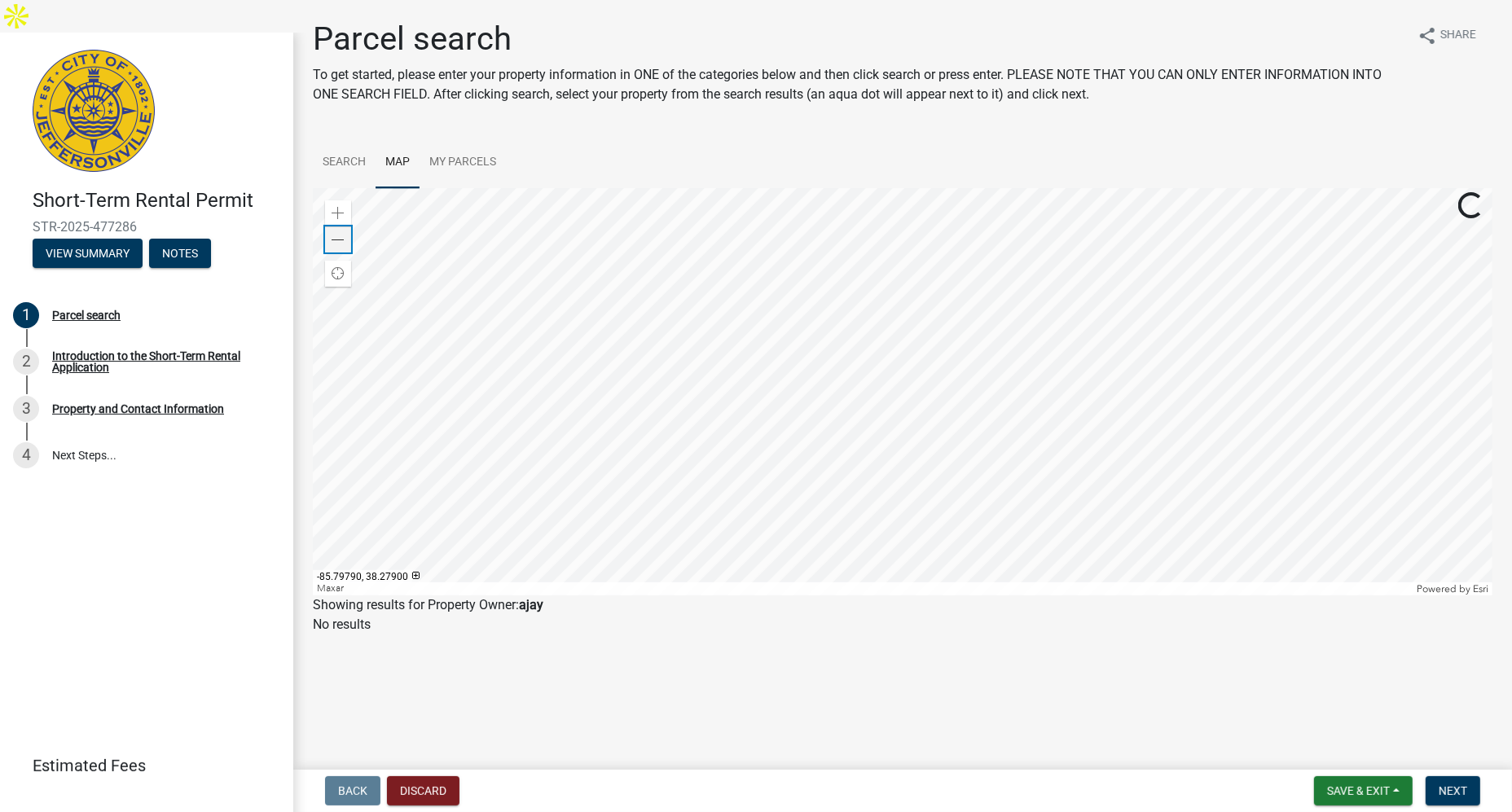
click at [342, 240] on span at bounding box center [337, 240] width 13 height 13
click at [1017, 432] on div at bounding box center [902, 392] width 1180 height 407
click at [341, 210] on span at bounding box center [337, 213] width 13 height 13
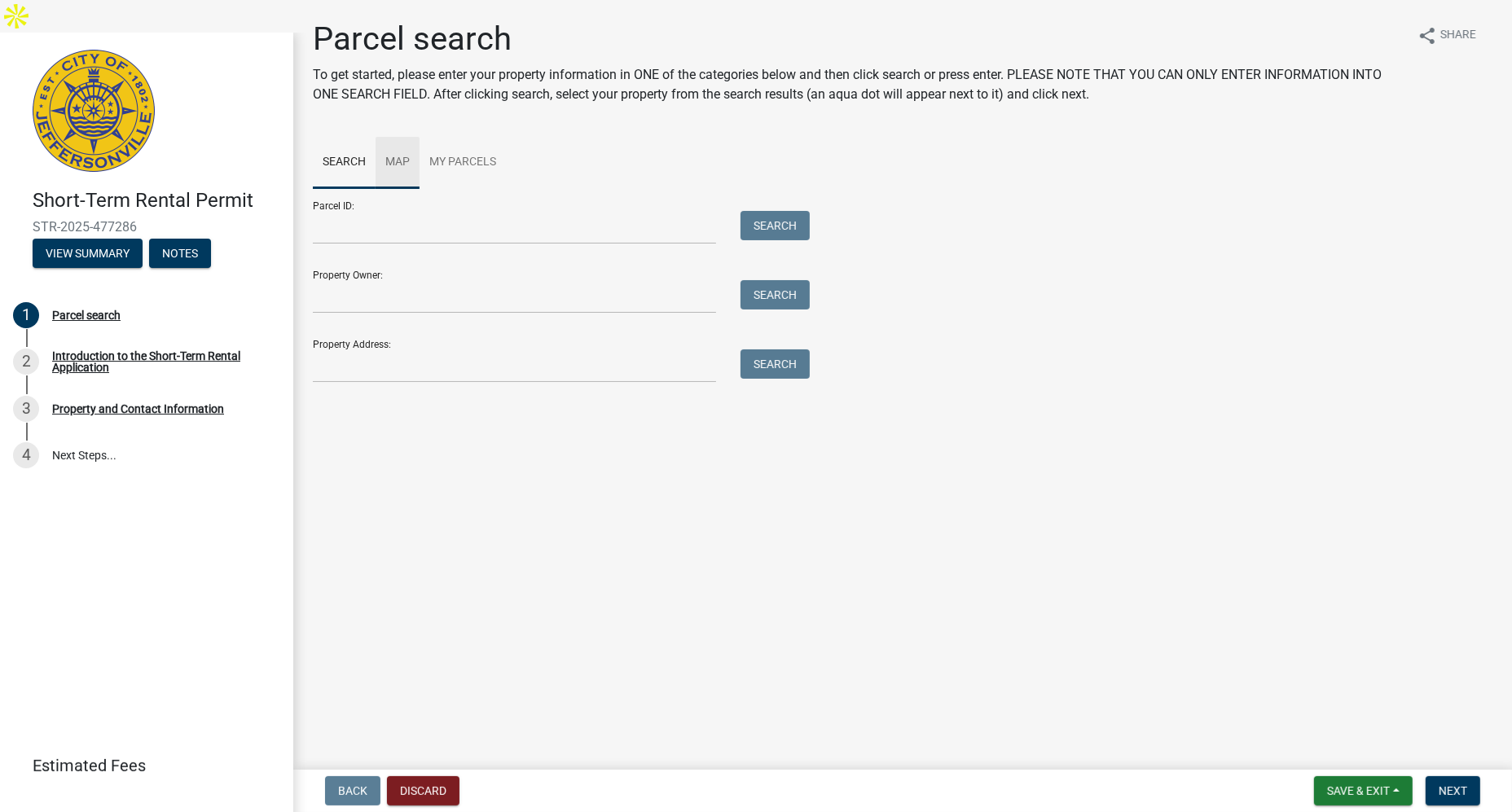
click at [389, 151] on link "Map" at bounding box center [397, 162] width 44 height 52
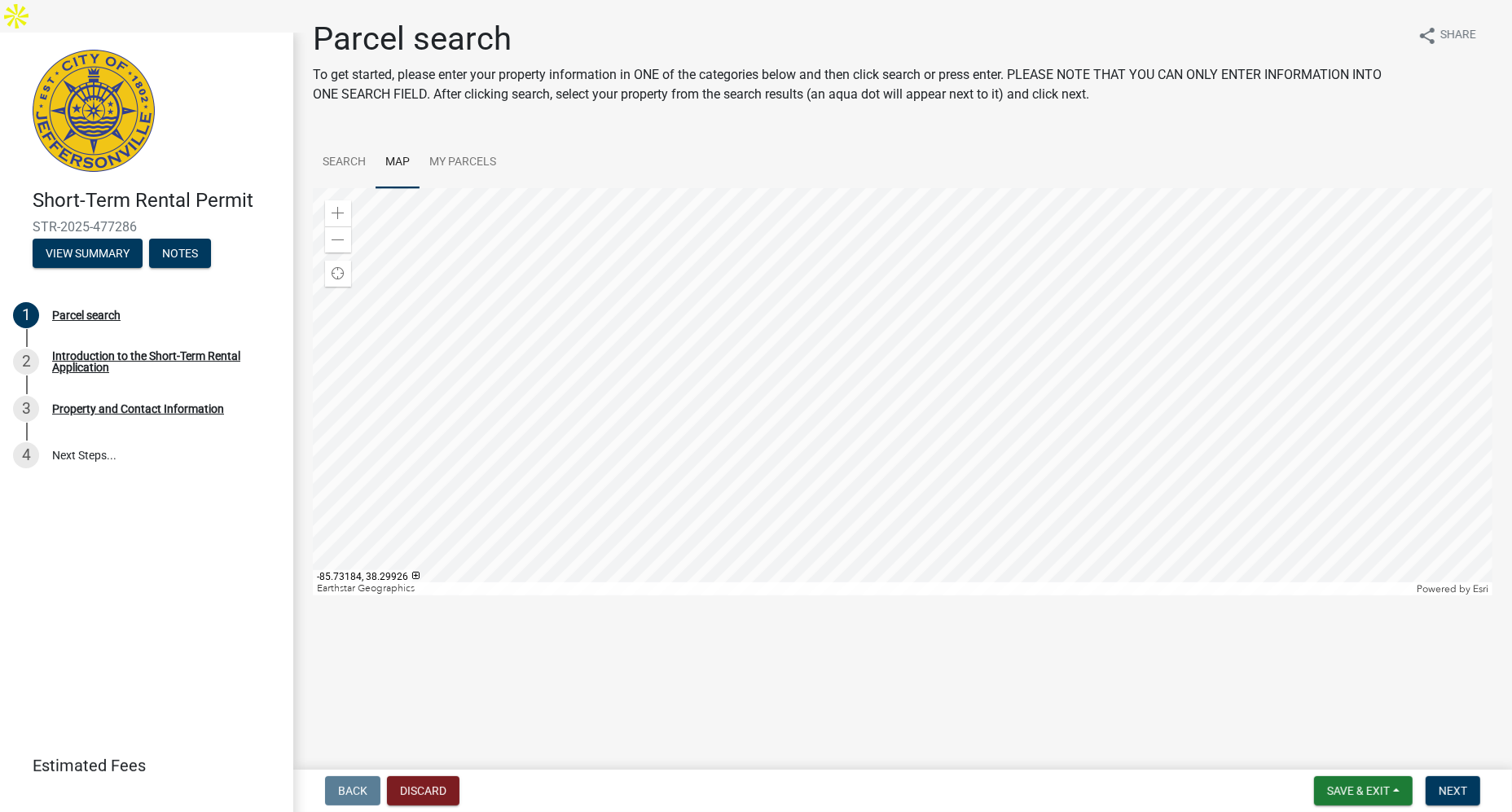
click at [909, 288] on div at bounding box center [902, 392] width 1180 height 407
click at [911, 437] on div at bounding box center [902, 392] width 1180 height 407
click at [340, 210] on span at bounding box center [337, 213] width 13 height 13
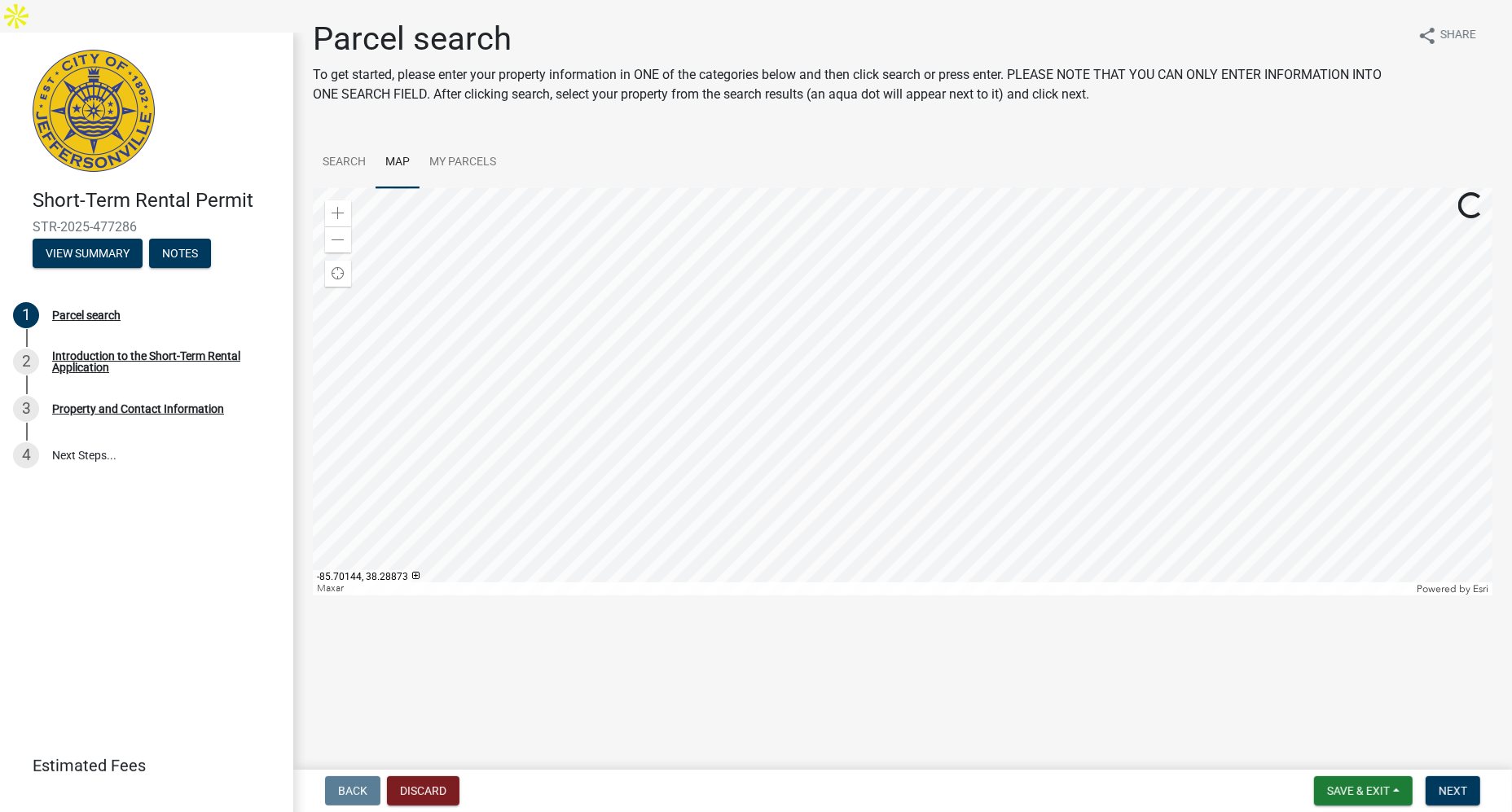
click at [1055, 397] on div at bounding box center [902, 392] width 1180 height 407
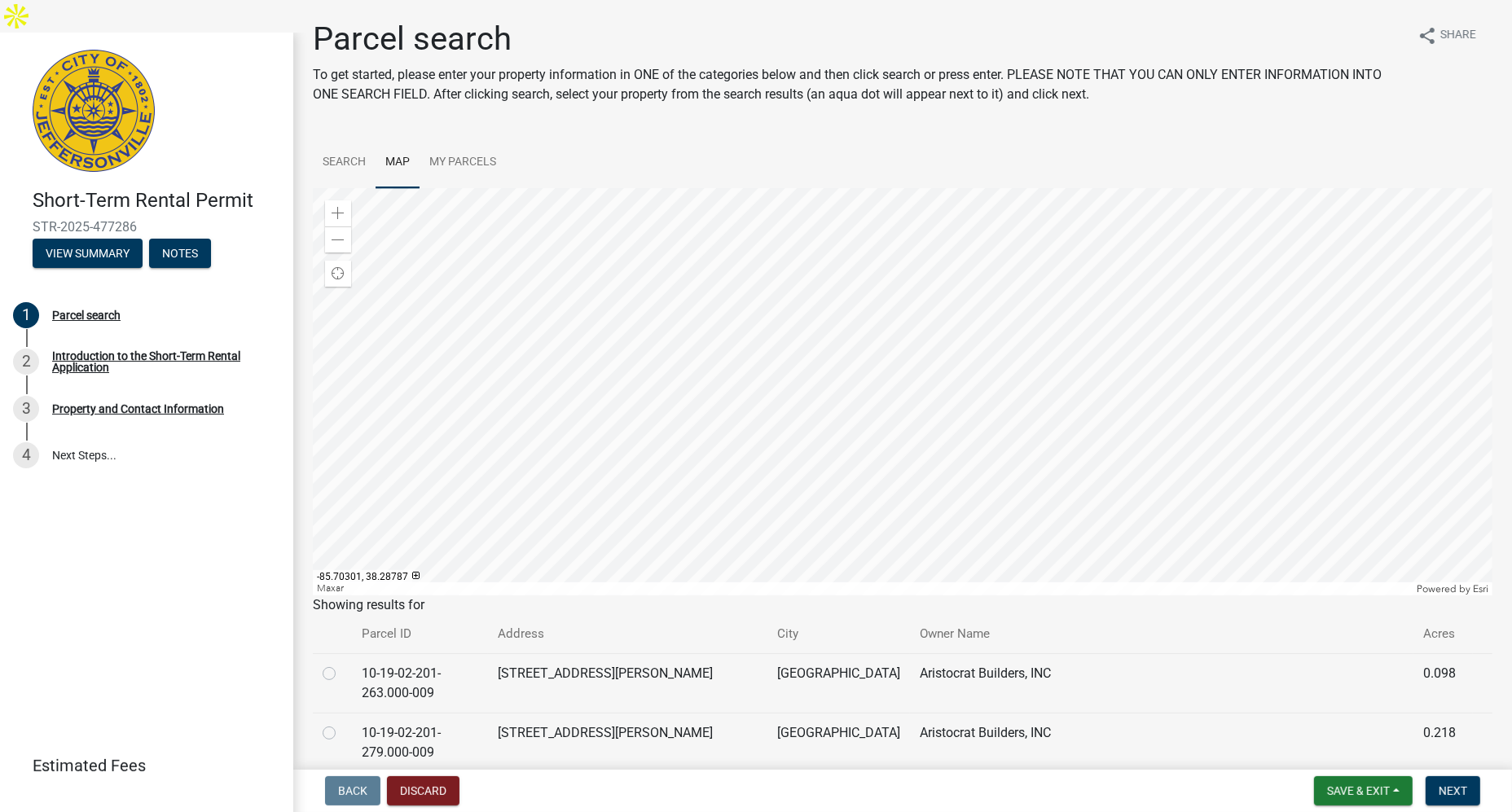
click at [1322, 188] on div at bounding box center [902, 392] width 1180 height 407
click at [1066, 365] on div at bounding box center [902, 392] width 1180 height 407
click at [1066, 366] on div at bounding box center [902, 392] width 1180 height 407
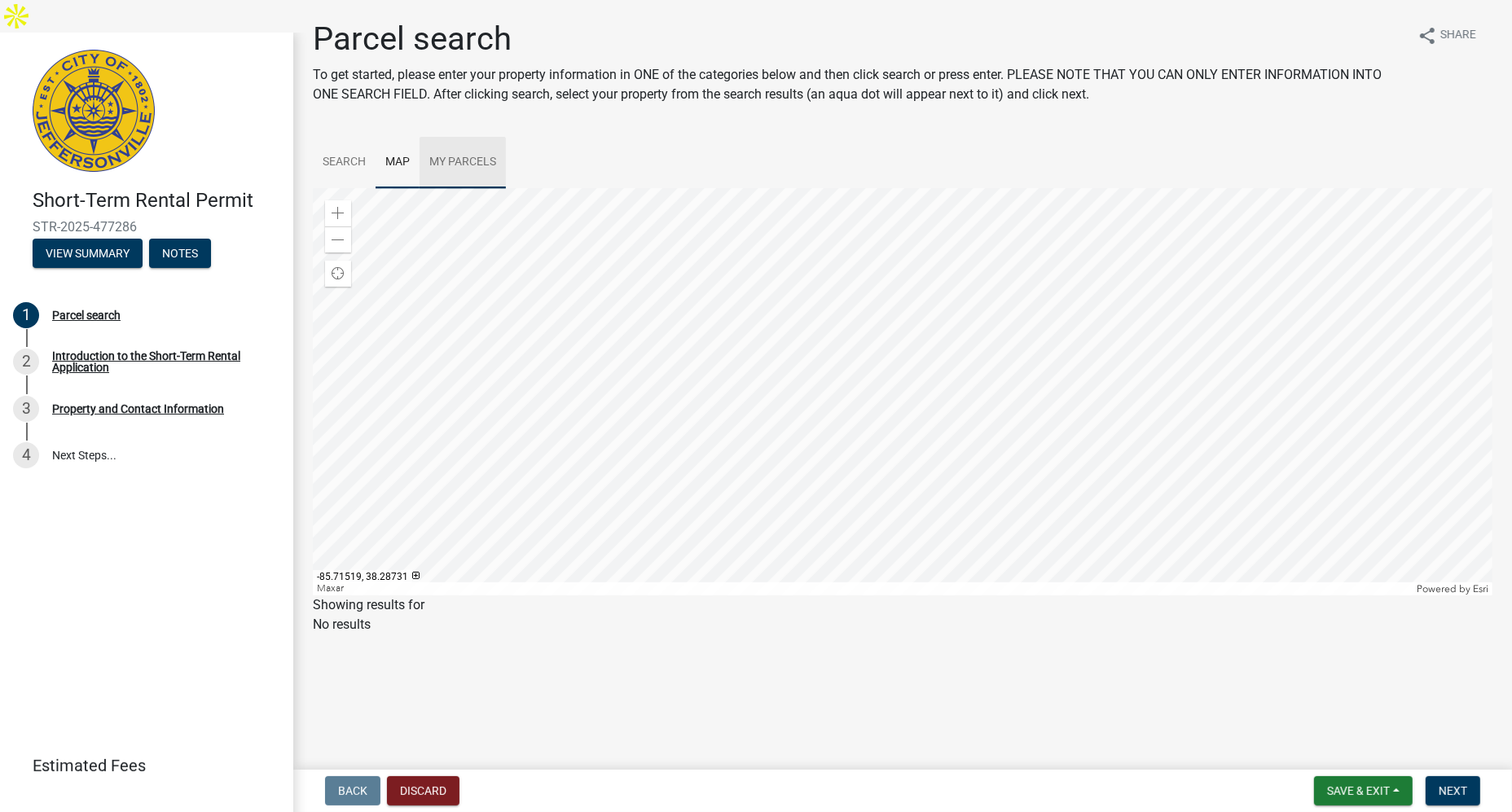
click at [483, 170] on link "My Parcels" at bounding box center [463, 162] width 86 height 52
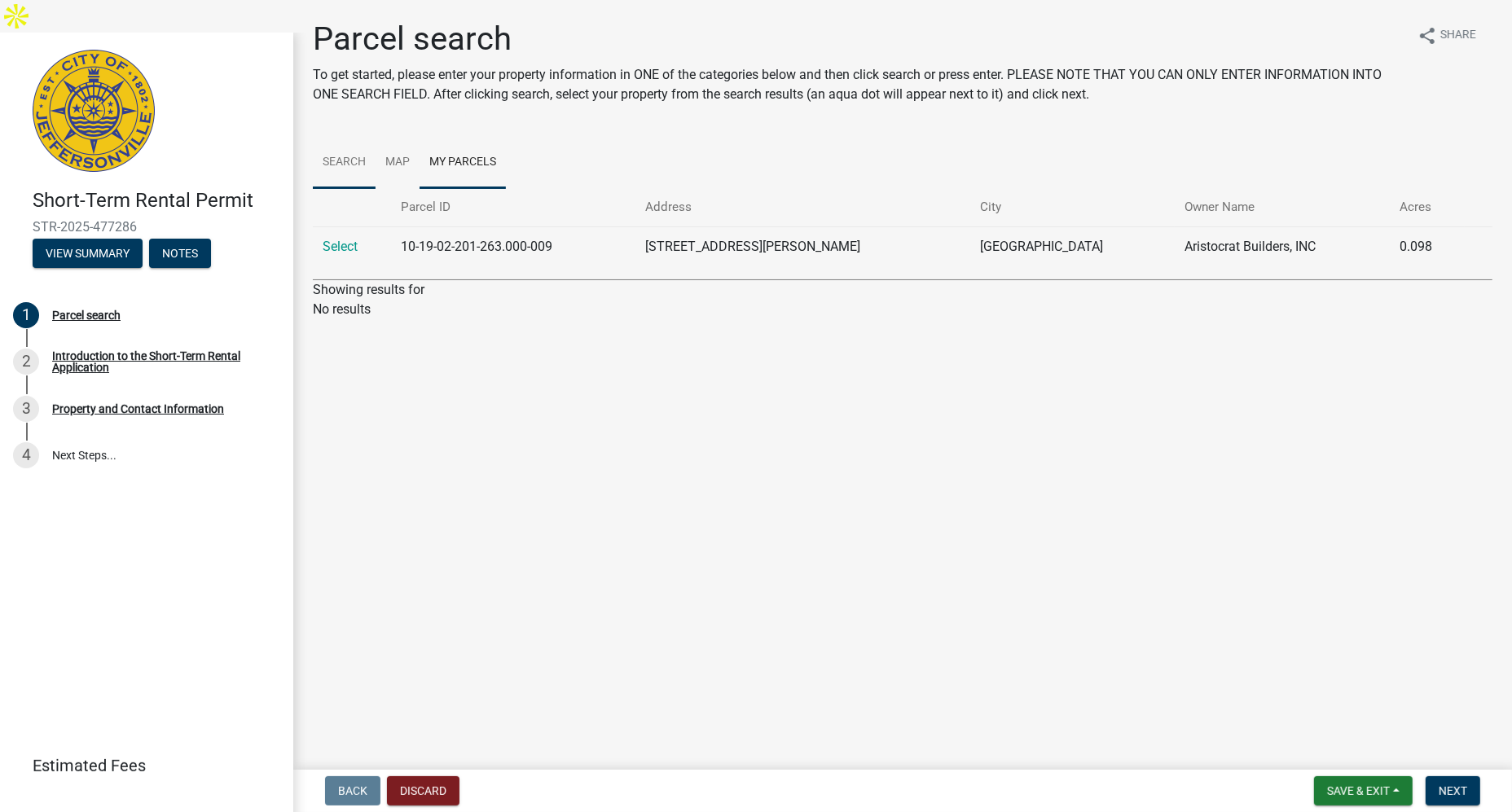
click at [348, 167] on link "Search" at bounding box center [344, 162] width 63 height 52
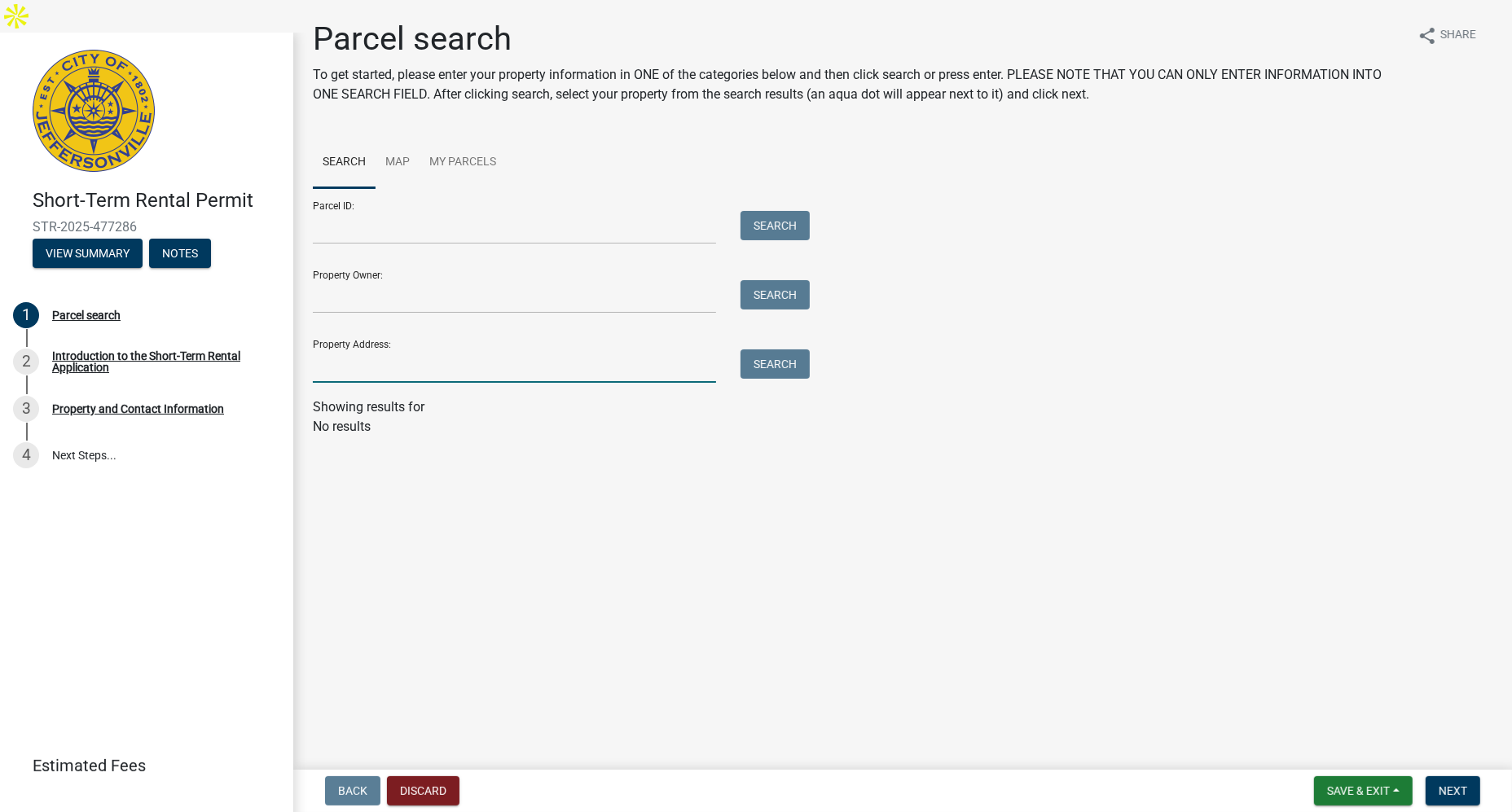
click at [382, 373] on input "Property Address:" at bounding box center [515, 366] width 404 height 33
type input "301"
click at [774, 362] on button "Search" at bounding box center [775, 364] width 70 height 29
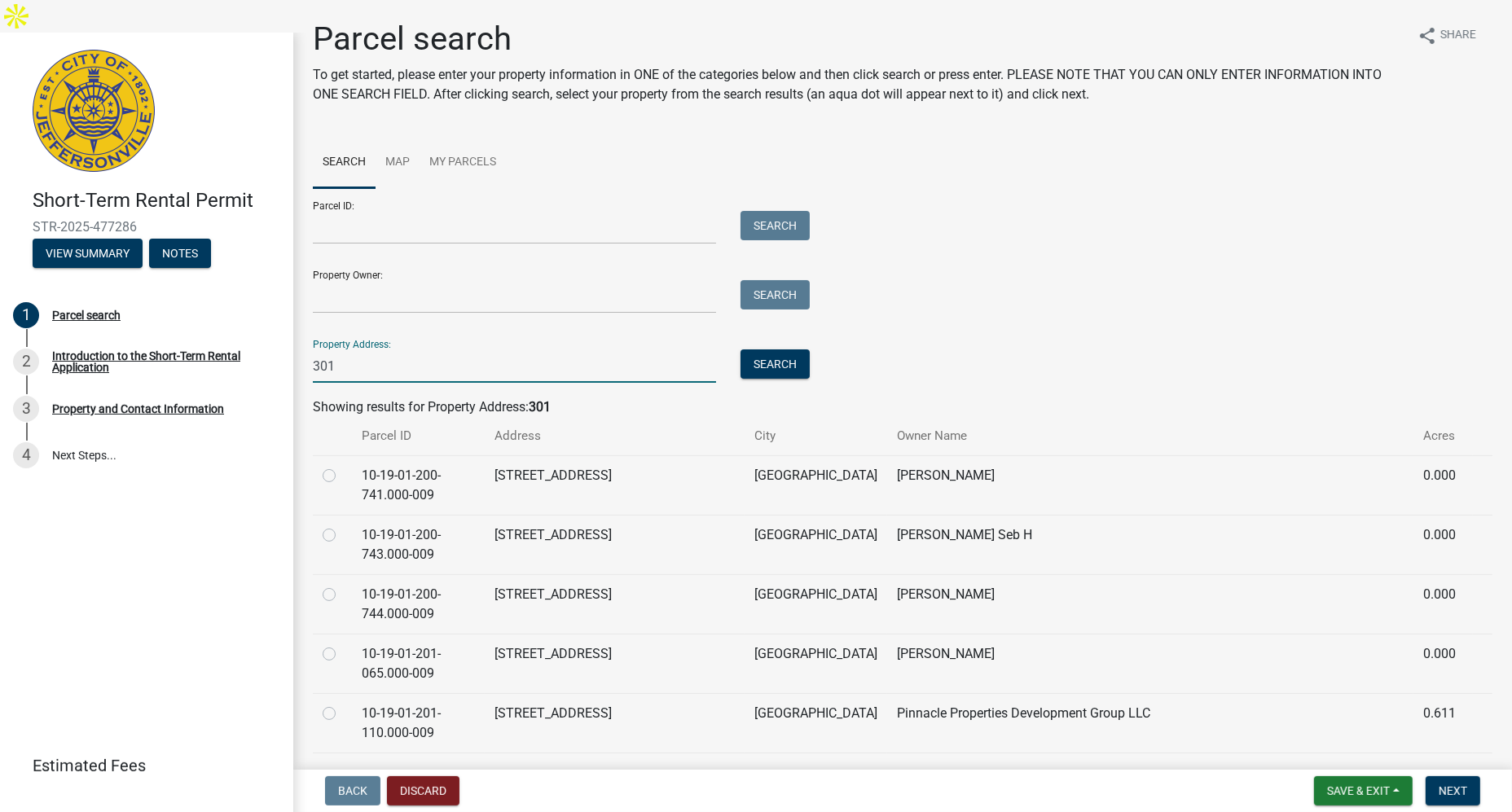
click at [476, 351] on input "301" at bounding box center [515, 366] width 404 height 33
click at [415, 234] on input "Parcel ID:" at bounding box center [515, 227] width 404 height 33
paste input "104100700133000037"
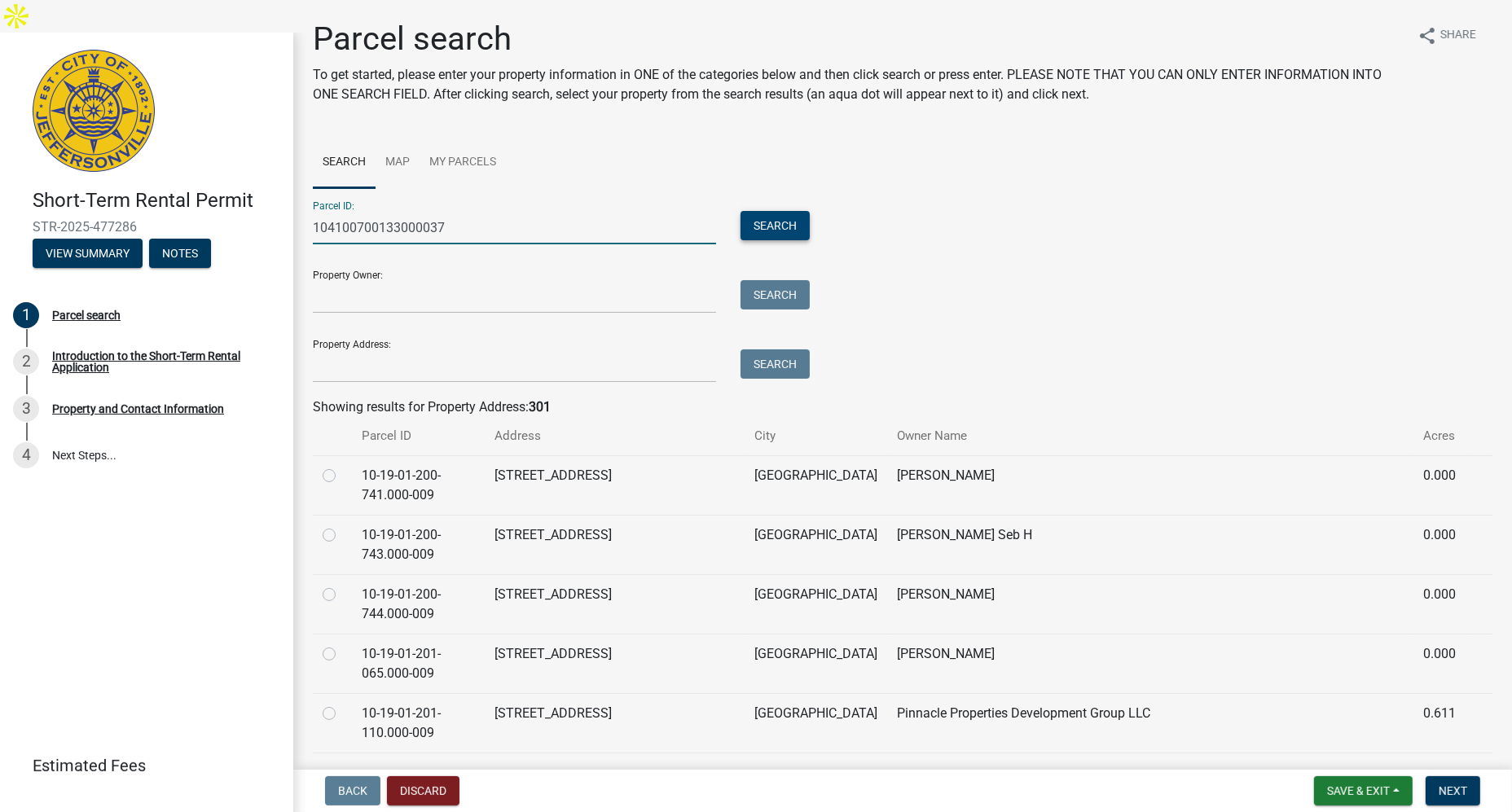
type input "104100700133000037"
click at [760, 218] on button "Search" at bounding box center [775, 225] width 70 height 29
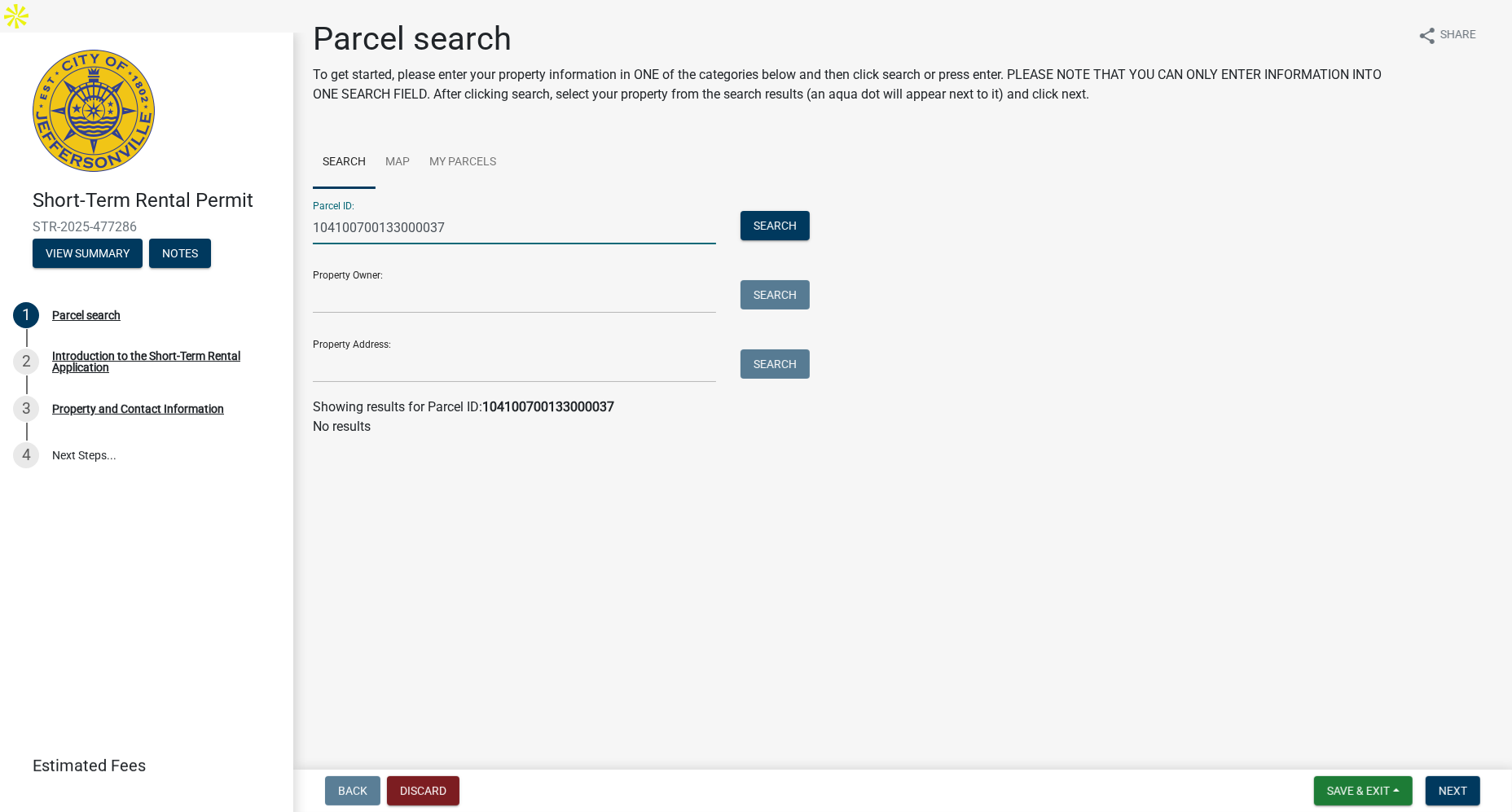
click at [475, 229] on input "104100700133000037" at bounding box center [515, 227] width 404 height 33
click at [432, 370] on input "Property Address:" at bounding box center [515, 366] width 404 height 33
click at [798, 365] on button "Search" at bounding box center [775, 364] width 70 height 29
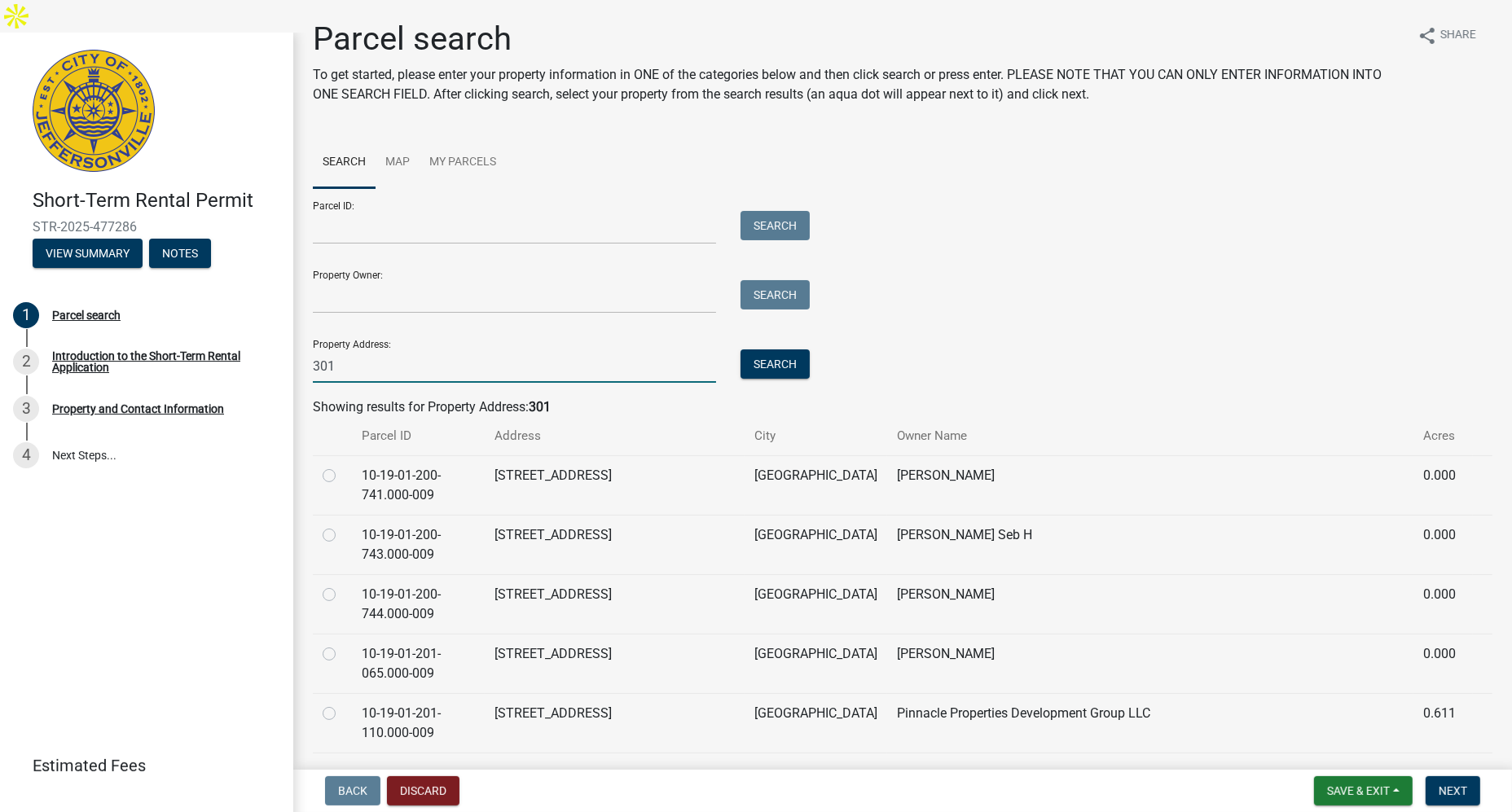
click at [462, 372] on input "301" at bounding box center [515, 366] width 404 height 33
click at [781, 356] on button "Search" at bounding box center [775, 364] width 70 height 29
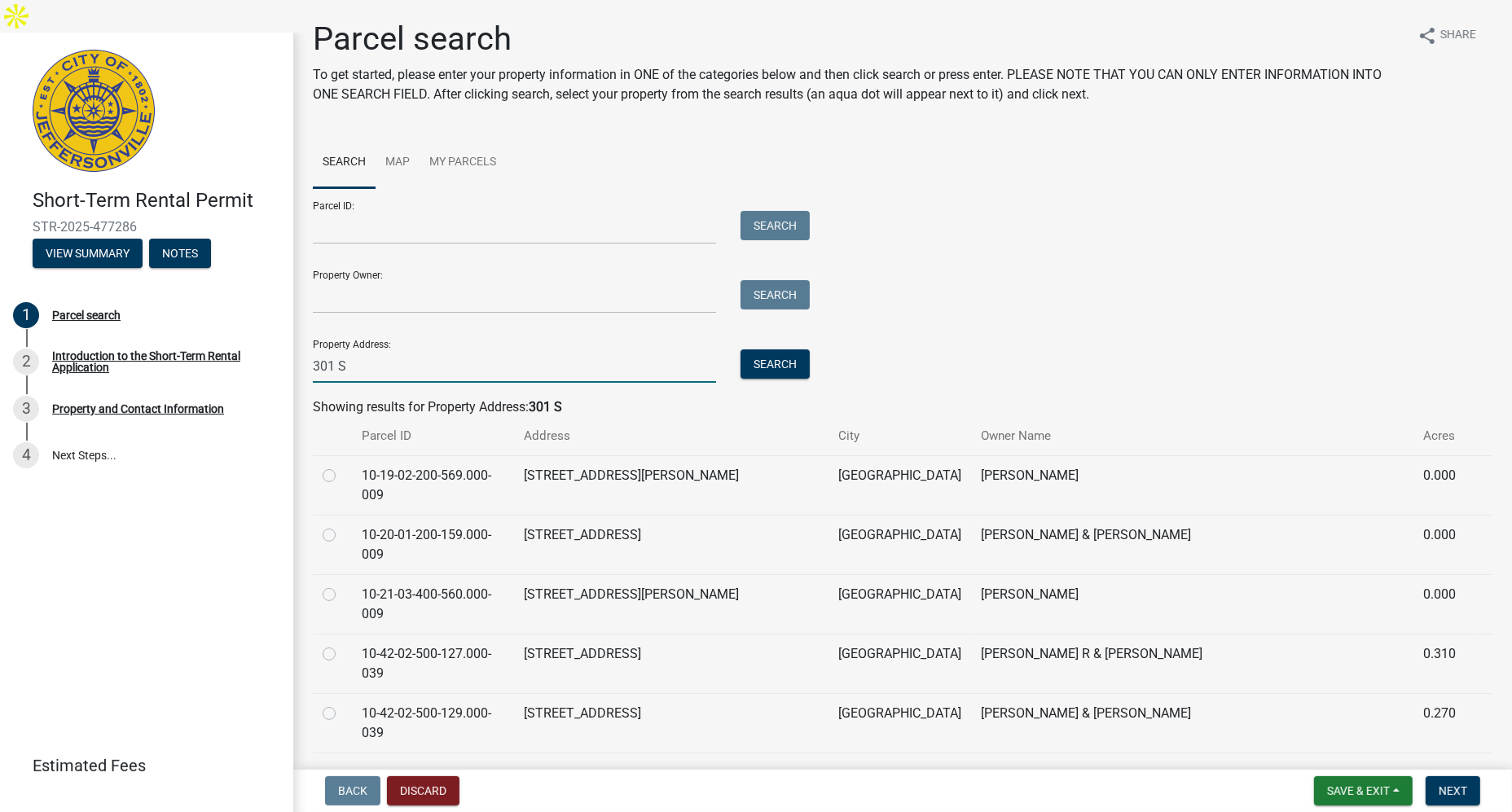
click at [431, 362] on input "301 S" at bounding box center [515, 366] width 404 height 33
type input "301 S Front St."
click at [804, 366] on button "Search" at bounding box center [775, 364] width 70 height 29
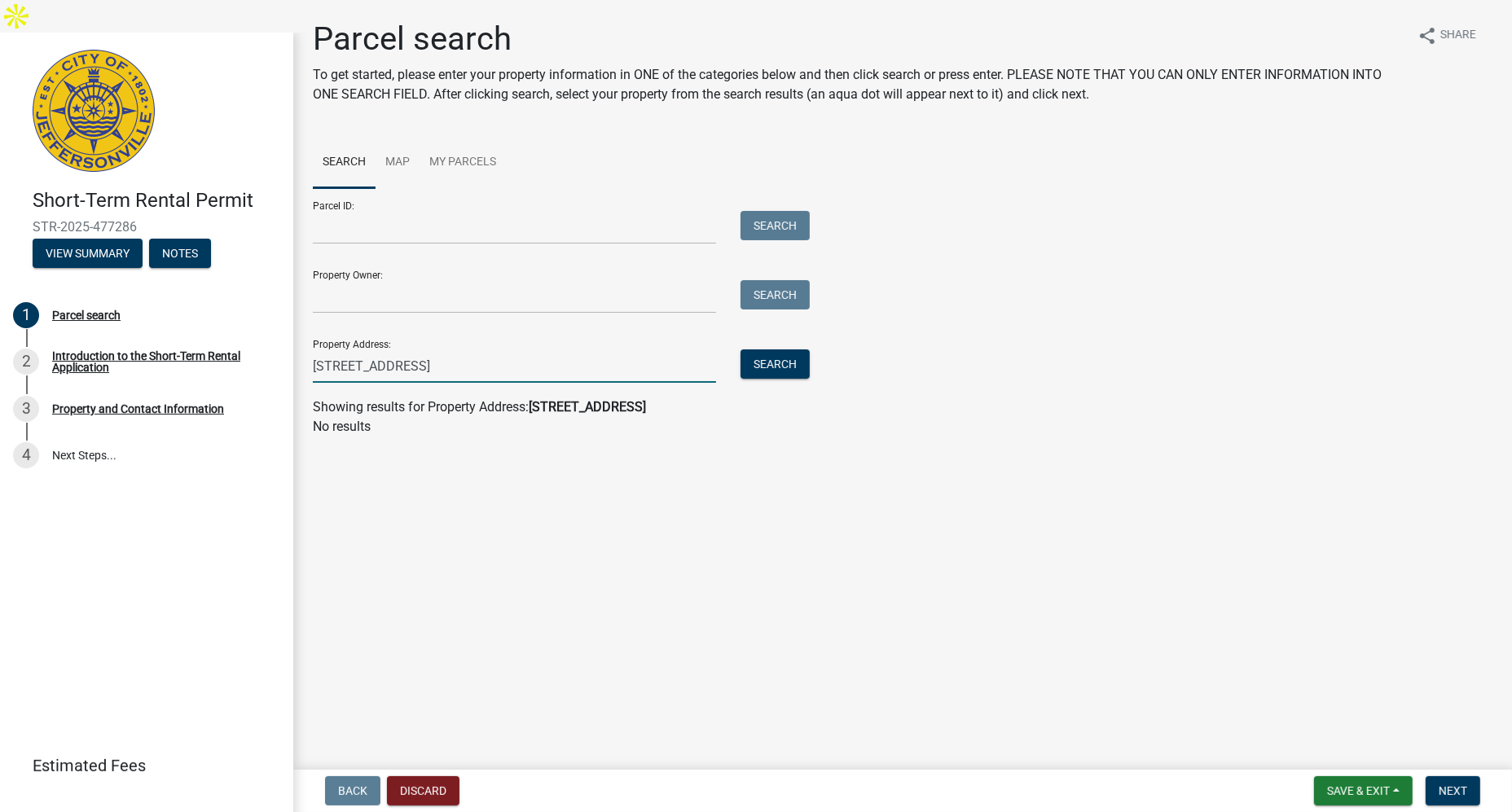
click at [453, 378] on input "301 S Front St." at bounding box center [515, 366] width 404 height 33
click at [388, 226] on input "Parcel ID:" at bounding box center [515, 227] width 404 height 33
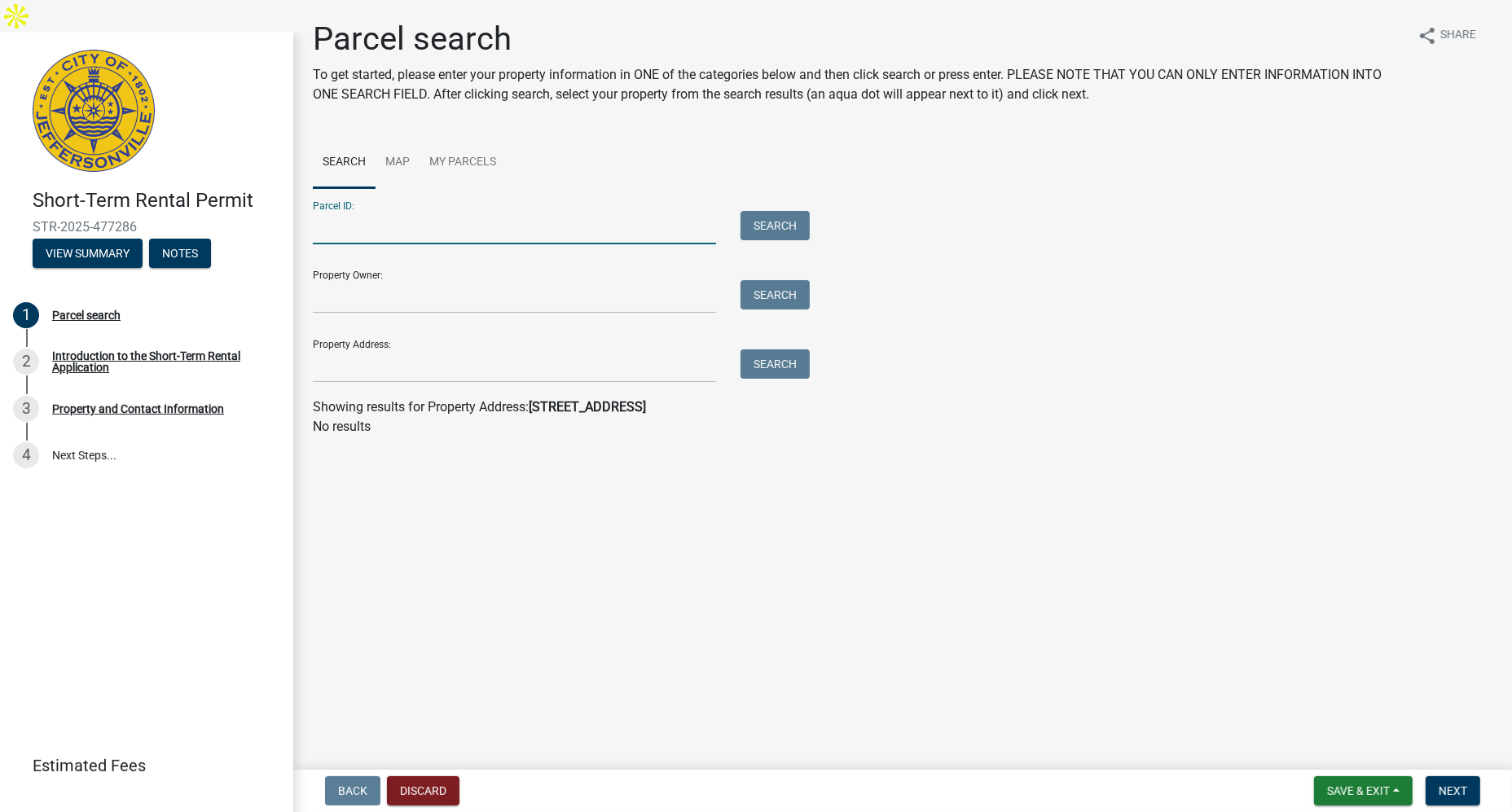
paste input "41-00001-004-0"
click at [800, 229] on button "Search" at bounding box center [775, 225] width 70 height 29
click at [397, 228] on input "41-00001-004-0" at bounding box center [515, 227] width 404 height 33
click at [372, 224] on input "41-00001-0040" at bounding box center [515, 227] width 404 height 33
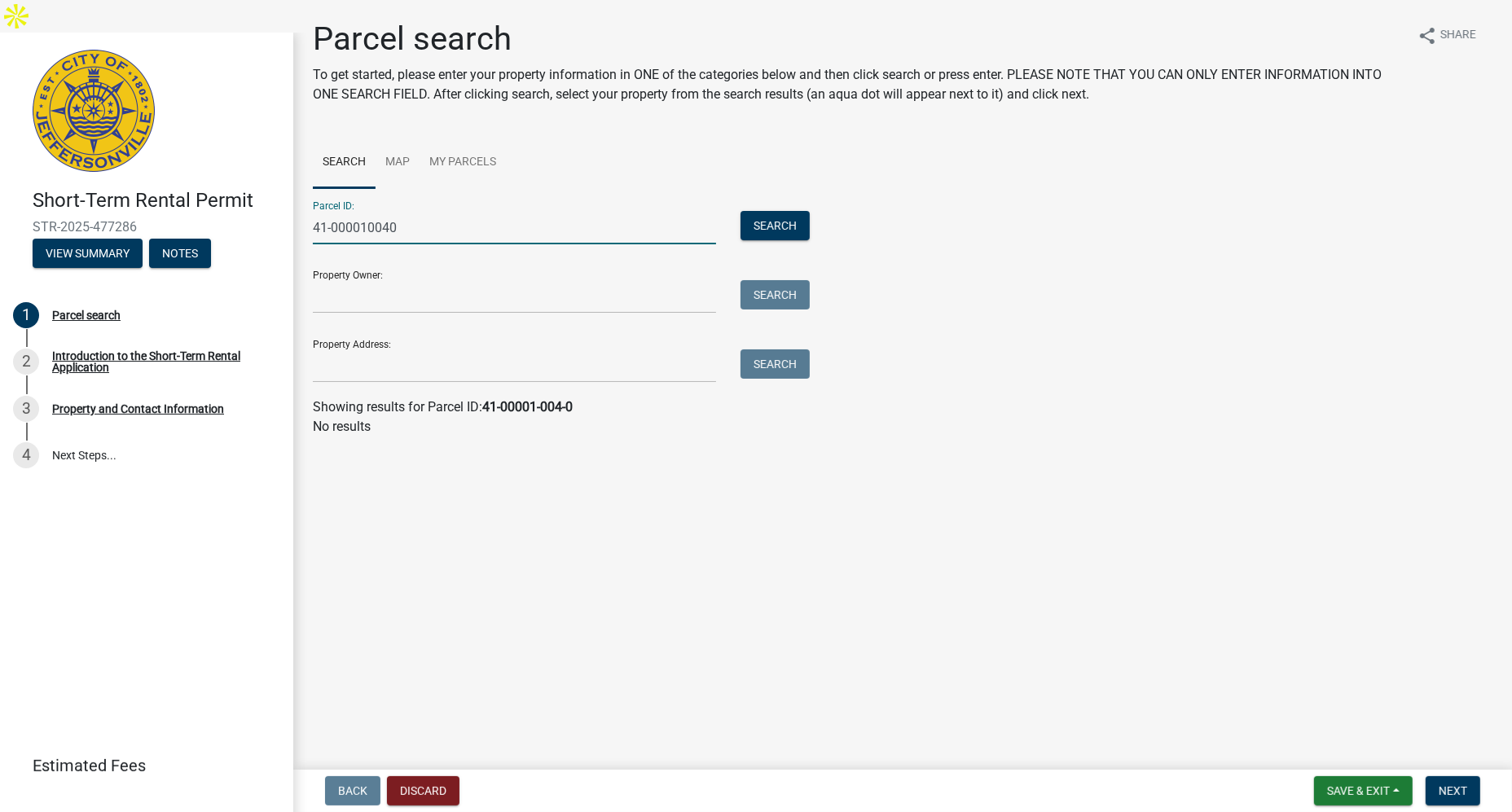
click at [330, 223] on input "41-000010040" at bounding box center [515, 227] width 404 height 33
click at [778, 221] on button "Search" at bounding box center [775, 225] width 70 height 29
click at [469, 231] on input "41000010040" at bounding box center [515, 227] width 404 height 33
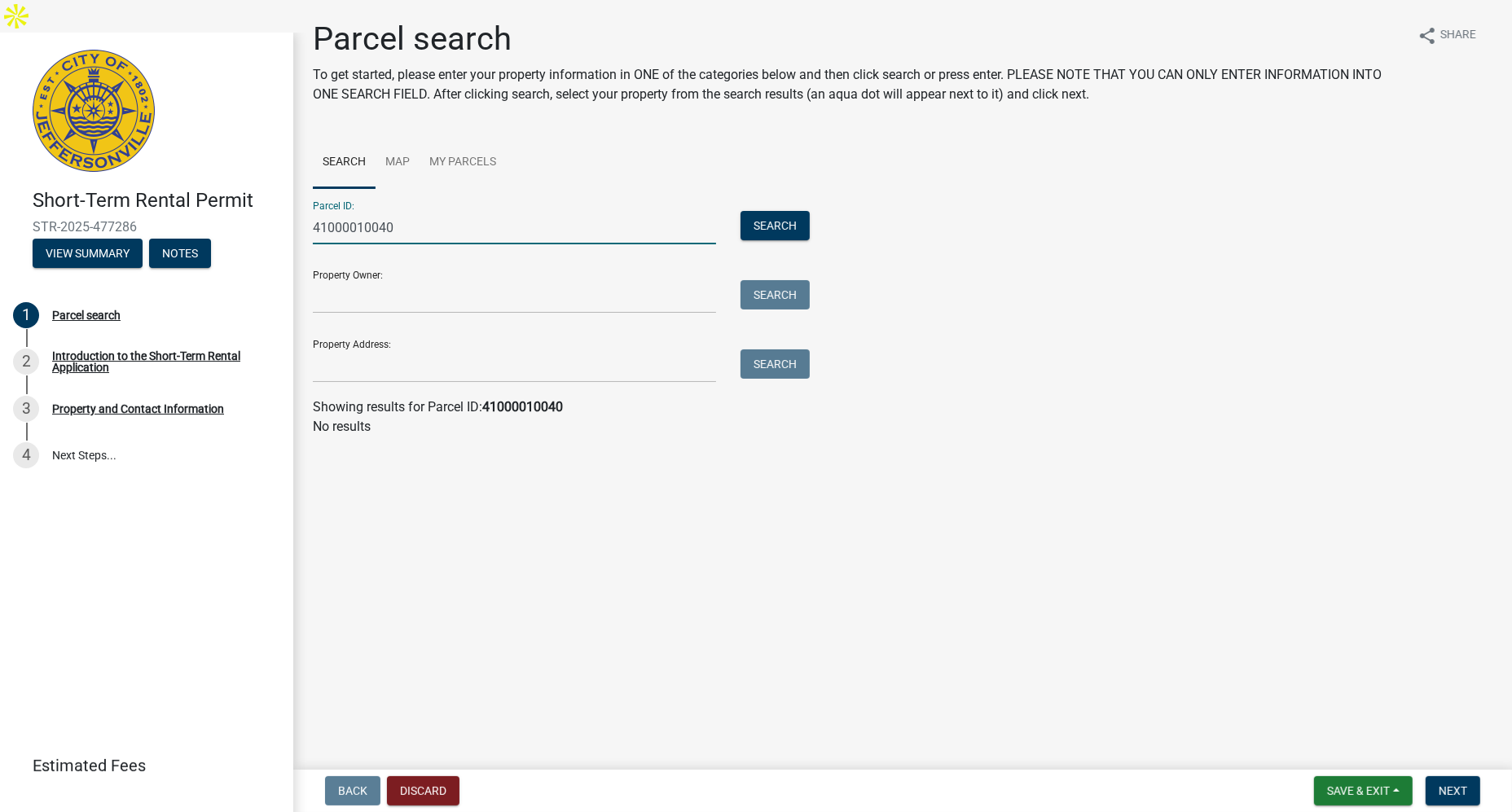
paste input "10-41-00-700-133.000-037"
click at [769, 229] on button "Search" at bounding box center [775, 225] width 70 height 29
click at [341, 229] on input "10-41-00-700-133.000-037" at bounding box center [515, 227] width 404 height 33
type input "10-41-00-700-133.000-037"
click at [784, 208] on div "Parcel ID: 10-41-00-700-133.000-037 Search" at bounding box center [557, 217] width 489 height 56
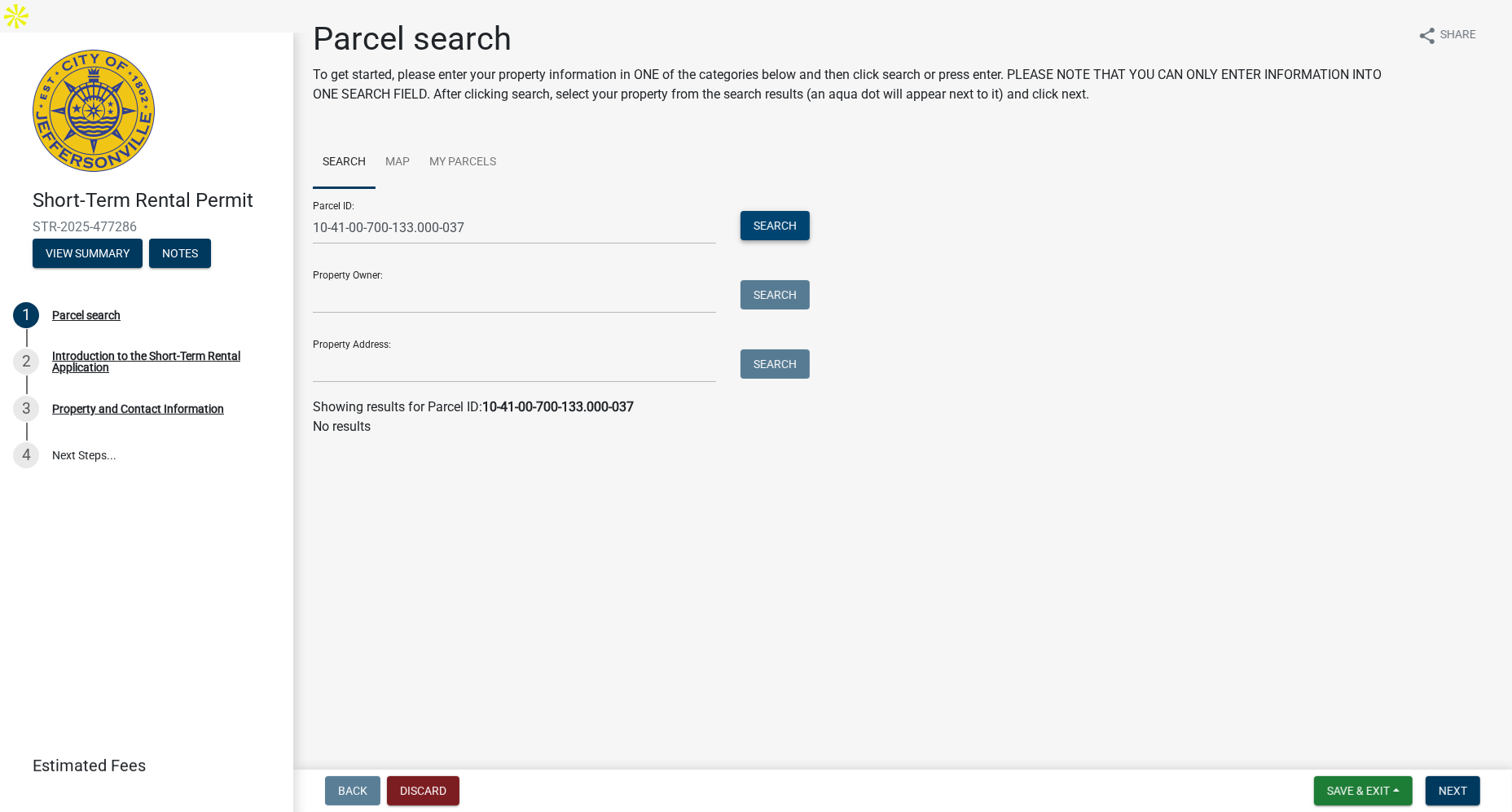
click at [779, 221] on button "Search" at bounding box center [775, 225] width 70 height 29
click at [502, 223] on input "10-41-00-700-133.000-037" at bounding box center [515, 227] width 404 height 33
click at [370, 368] on input "Property Address:" at bounding box center [515, 366] width 404 height 33
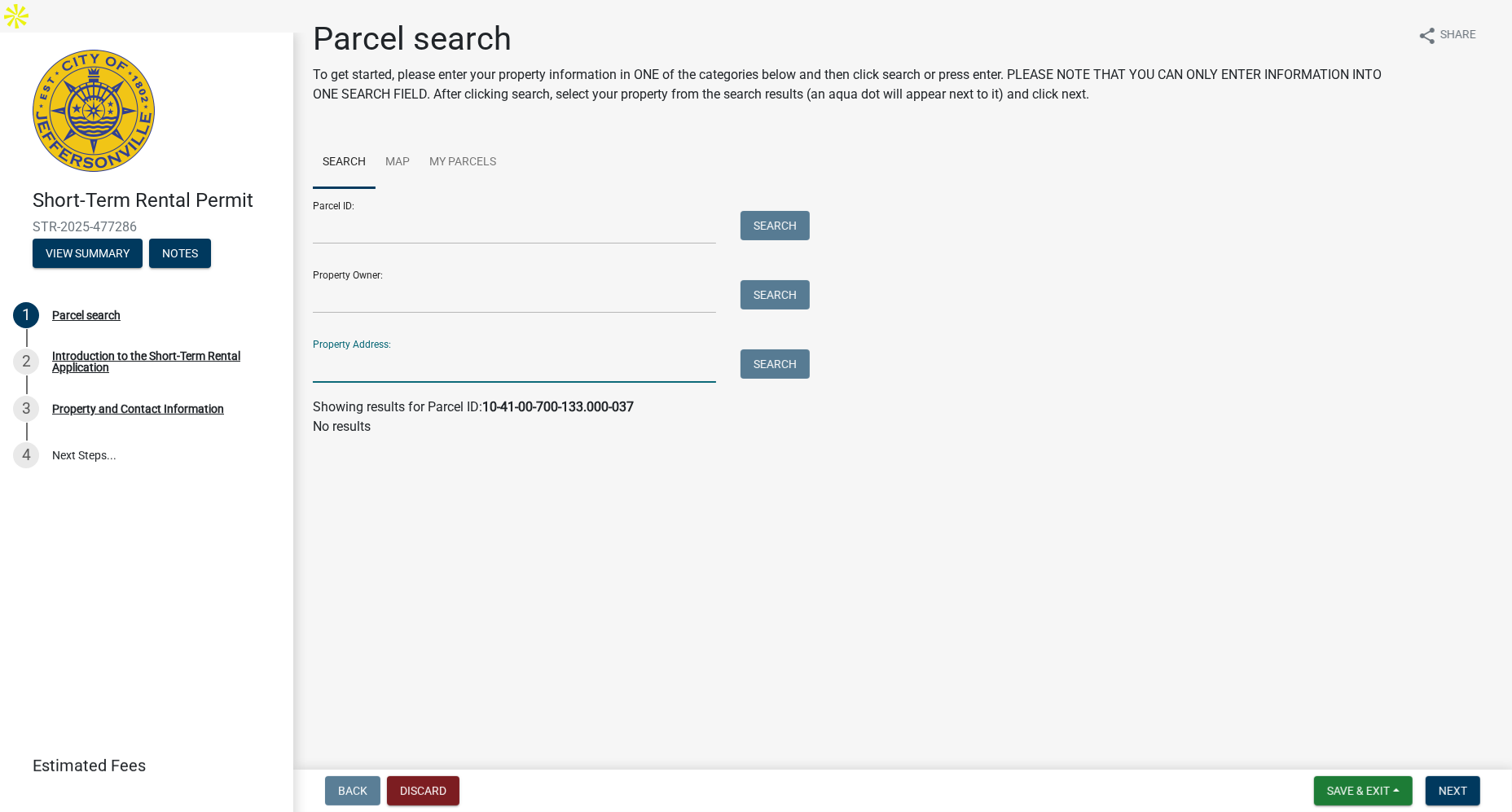
paste input "301 Front Street South"
drag, startPoint x: 340, startPoint y: 366, endPoint x: 241, endPoint y: 361, distance: 99.1
click at [243, 363] on div "Short-Term Rental Permit STR-2025-477286 View Summary Notes 1 Parcel search 2 I…" at bounding box center [756, 439] width 1512 height 812
click at [793, 366] on button "Search" at bounding box center [775, 364] width 70 height 29
click at [507, 364] on input "301 Front Street South" at bounding box center [515, 366] width 404 height 33
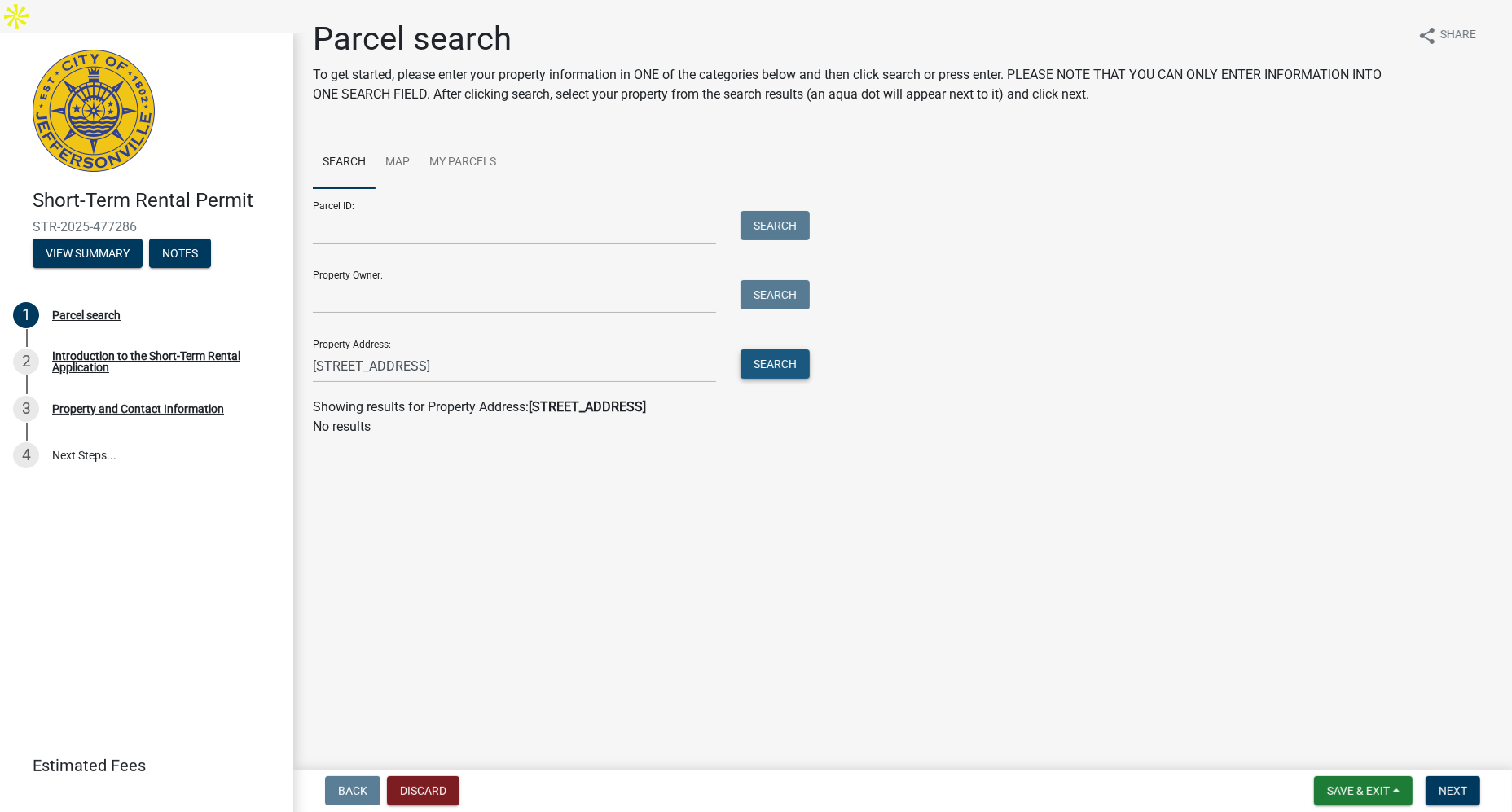
click at [764, 365] on button "Search" at bounding box center [775, 364] width 70 height 29
click at [453, 361] on input "301 Front Street" at bounding box center [515, 366] width 404 height 33
type input "301 Front"
click at [787, 358] on button "Search" at bounding box center [775, 364] width 70 height 29
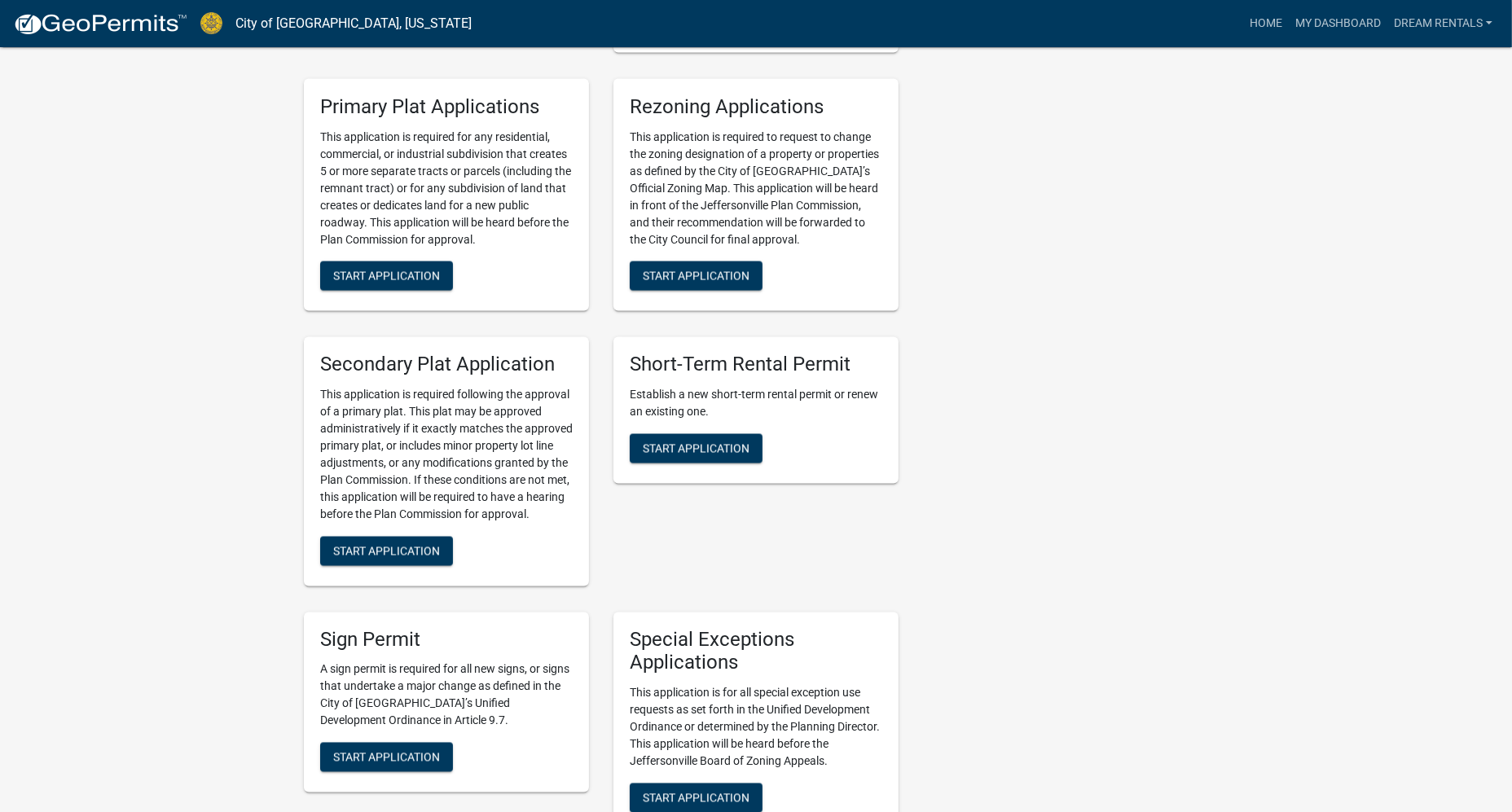
scroll to position [2663, 0]
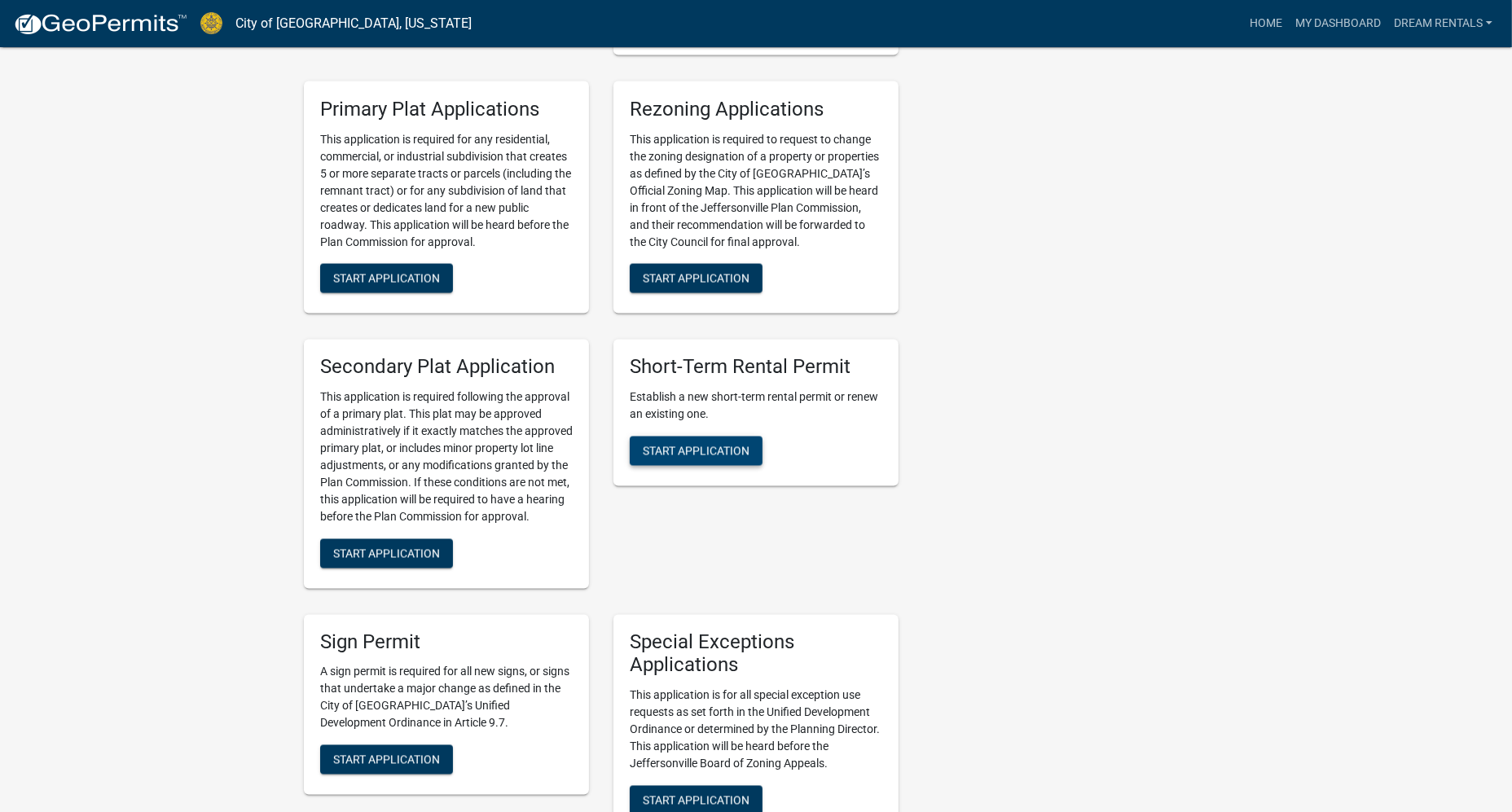
click at [722, 437] on button "Start Application" at bounding box center [696, 451] width 133 height 29
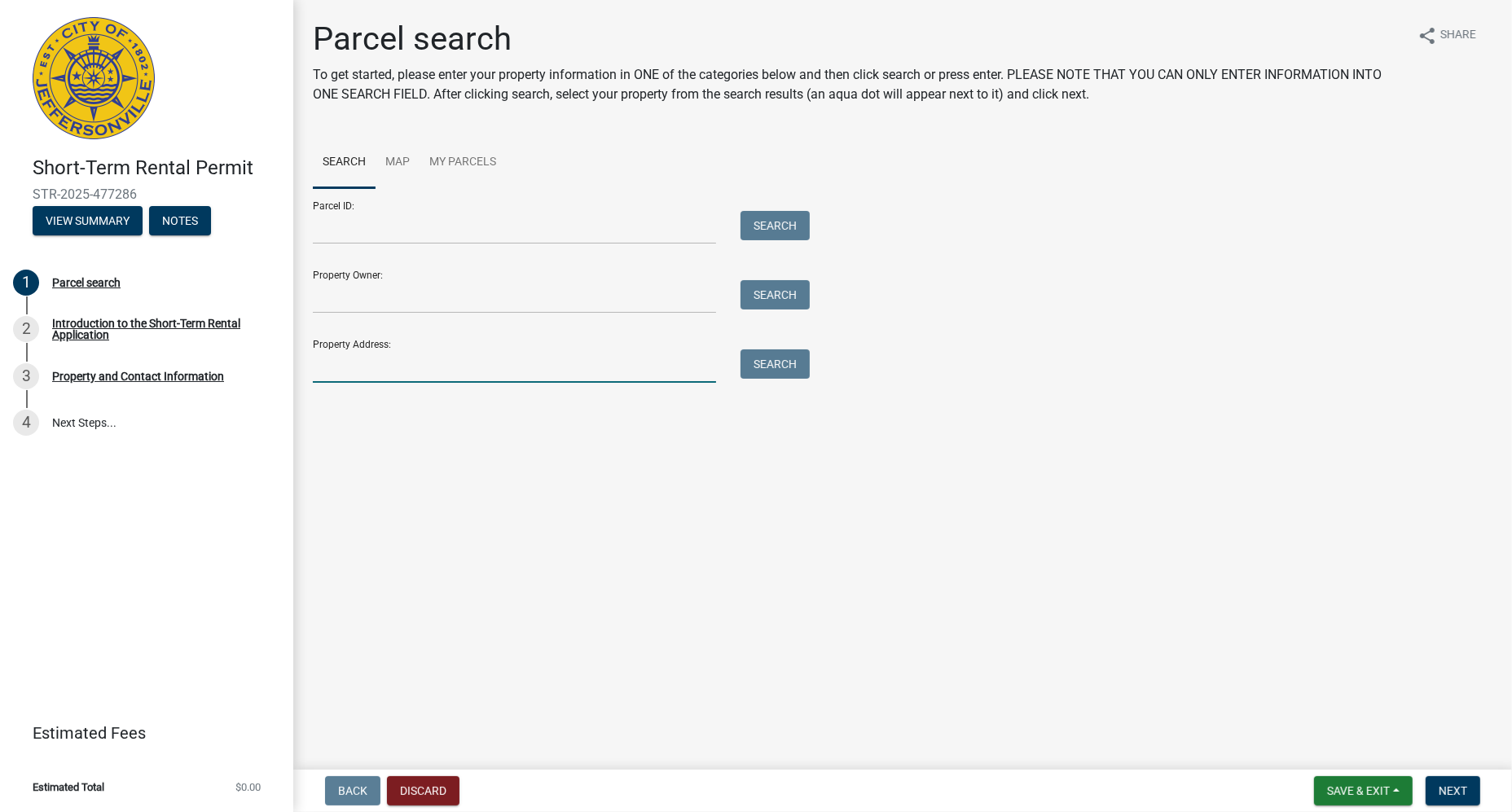
click at [480, 370] on input "Property Address:" at bounding box center [515, 366] width 404 height 33
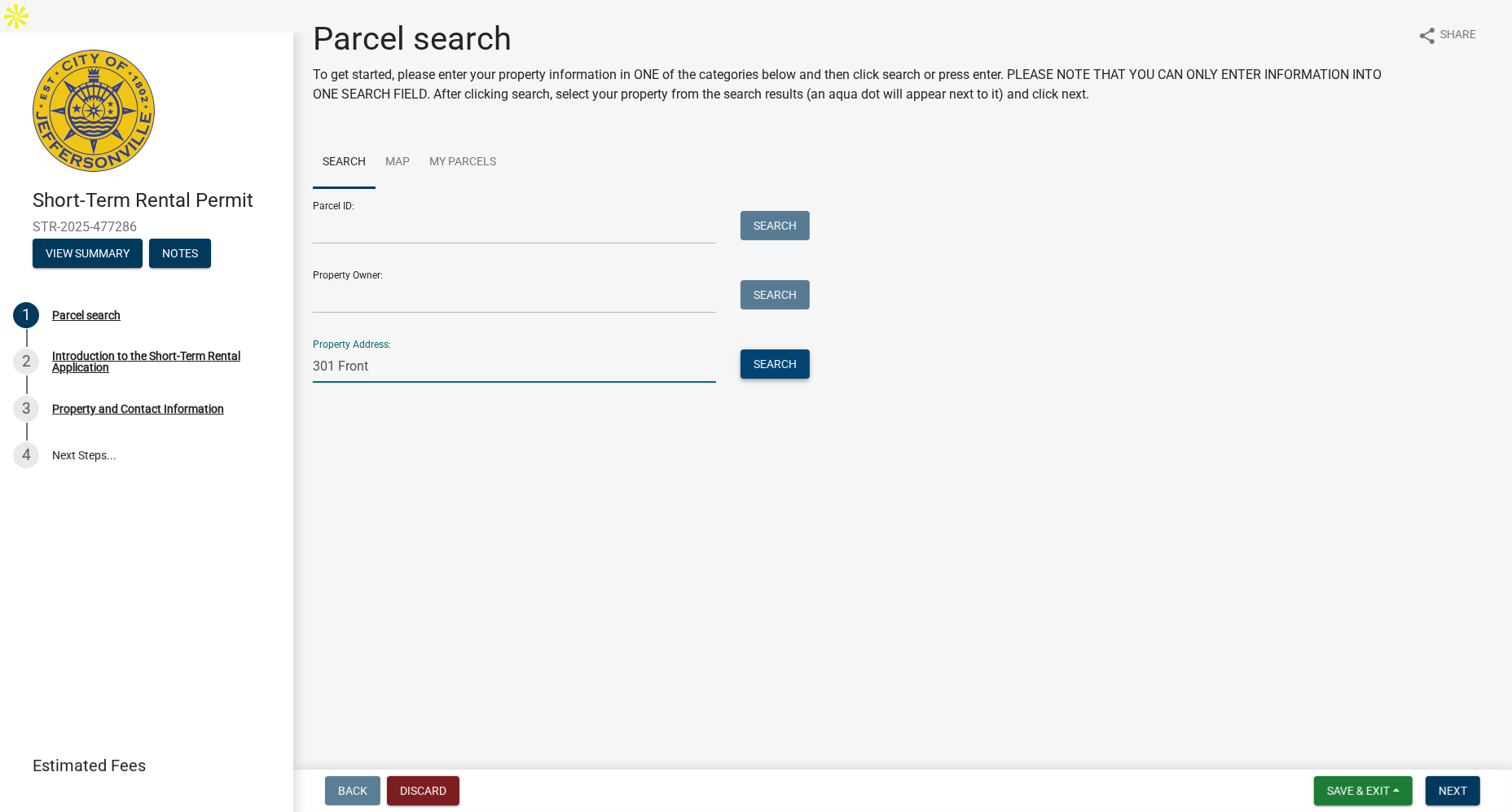
type input "301 Front"
click at [783, 361] on button "Search" at bounding box center [775, 364] width 70 height 29
